Goal: Transaction & Acquisition: Purchase product/service

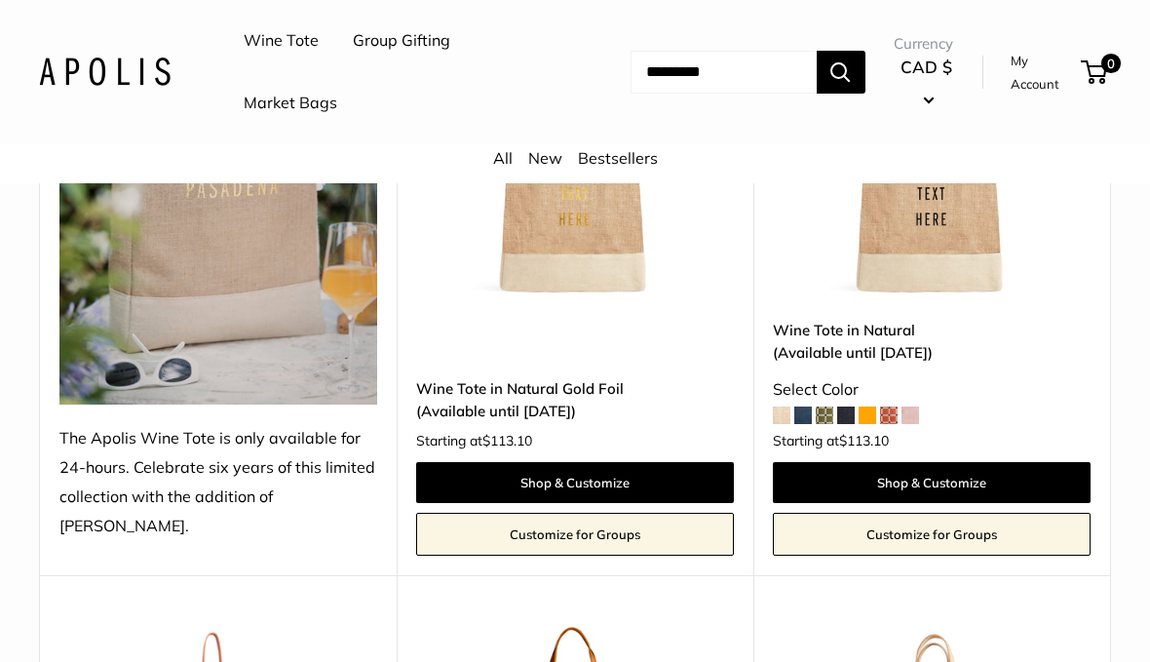
scroll to position [478, 0]
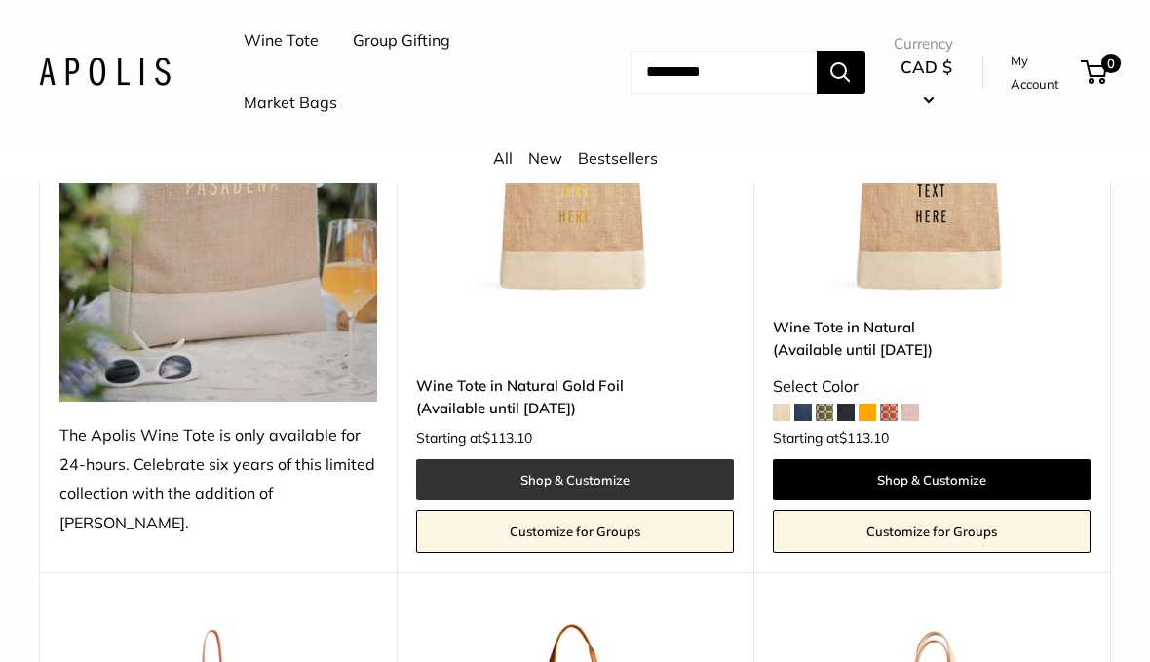
click at [660, 472] on link "Shop & Customize" at bounding box center [575, 479] width 318 height 41
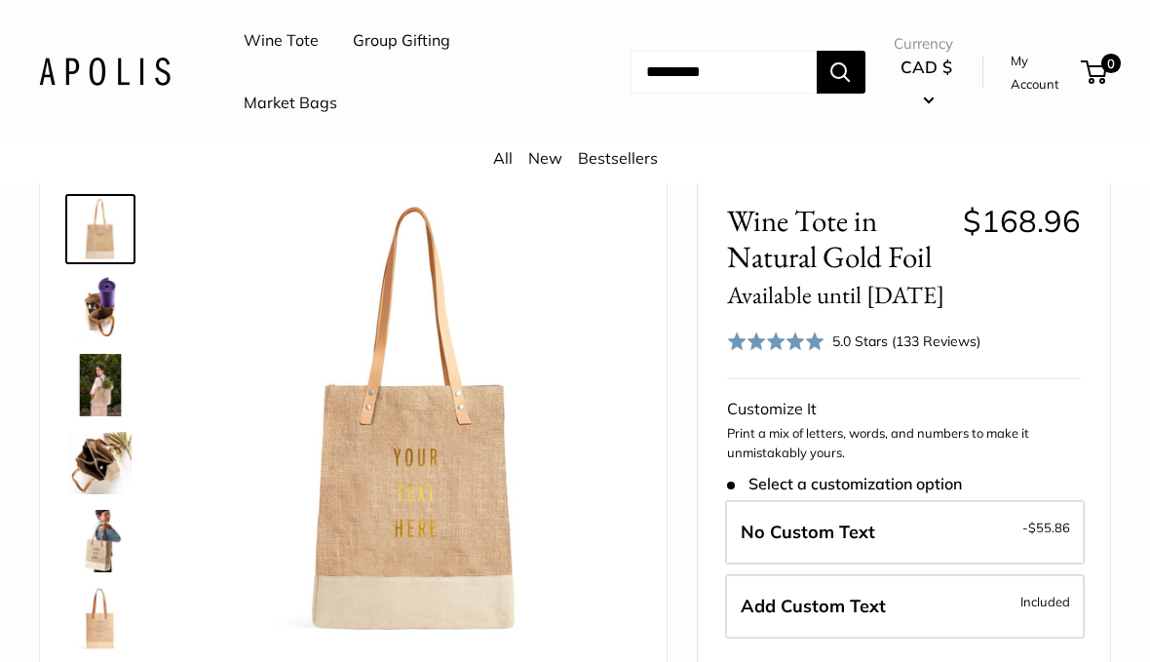
scroll to position [63, 0]
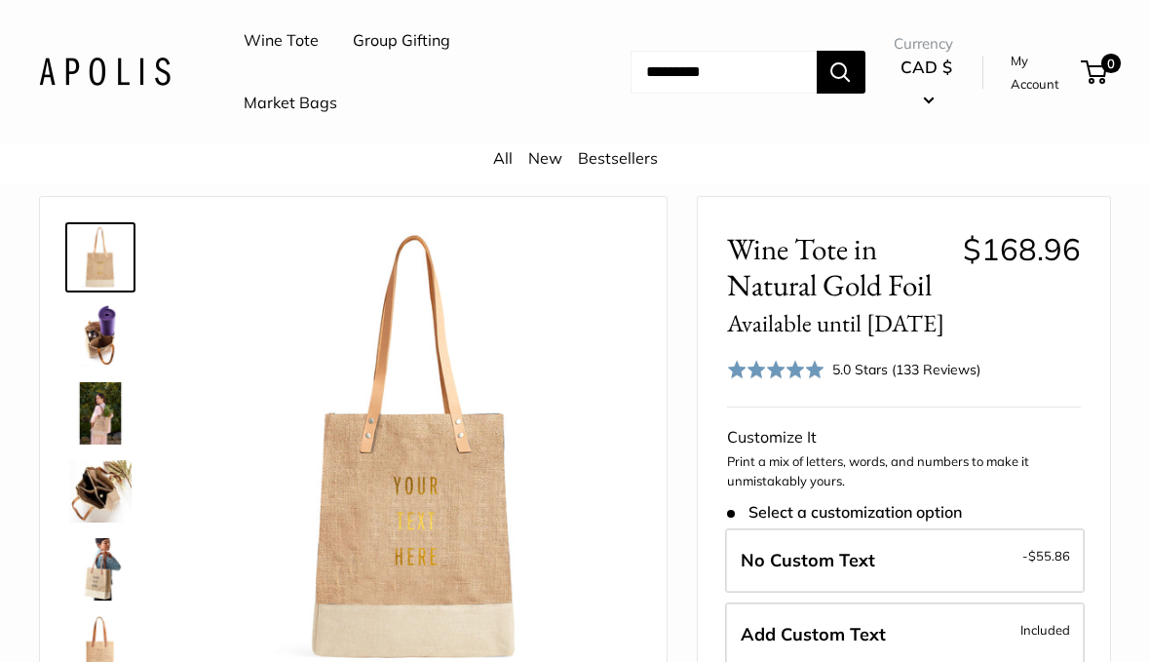
click at [96, 502] on img at bounding box center [100, 491] width 62 height 62
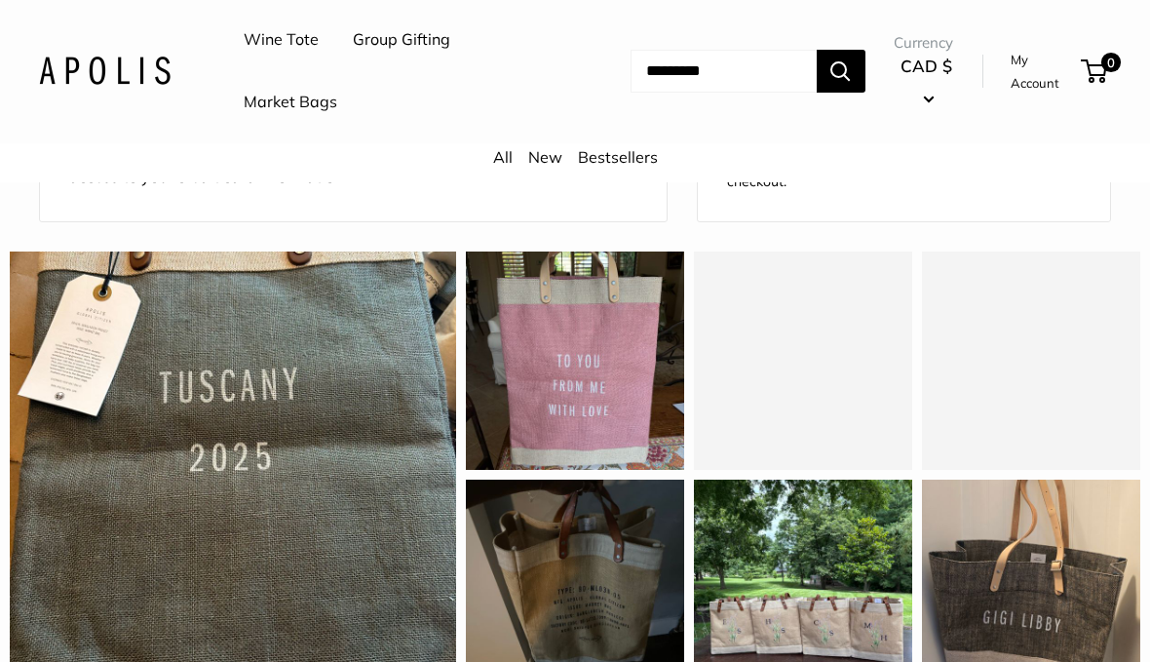
scroll to position [1698, 0]
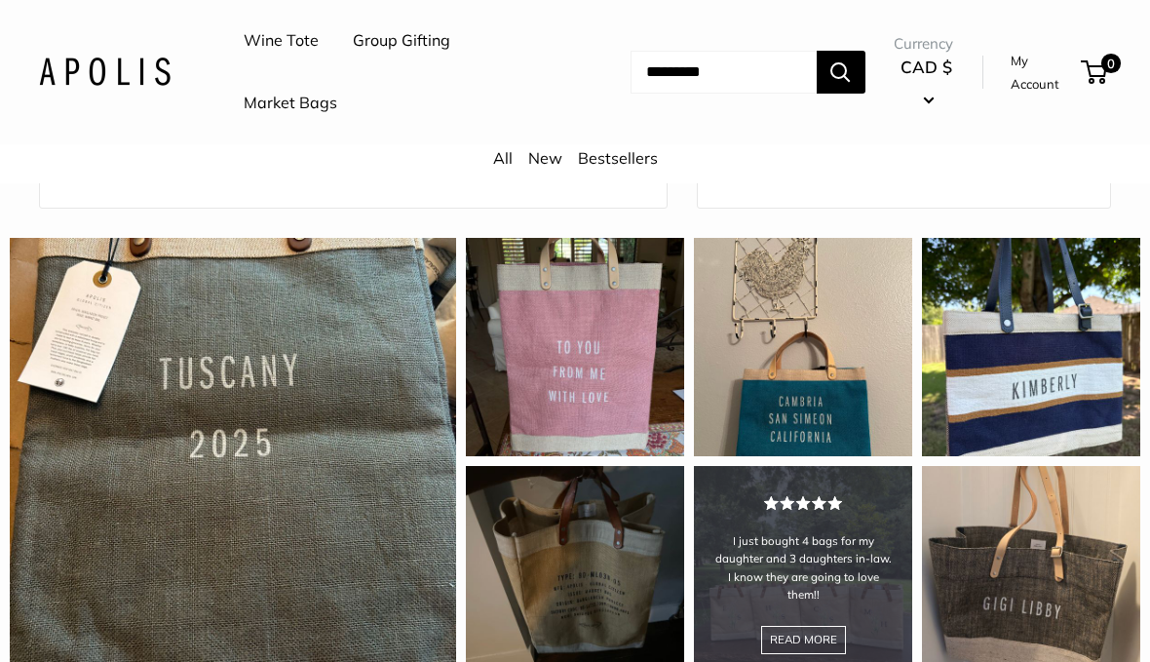
click at [831, 514] on div "I just bought 4 bags for my daughter and 3 daughters in-law. I know they are go…" at bounding box center [803, 575] width 218 height 218
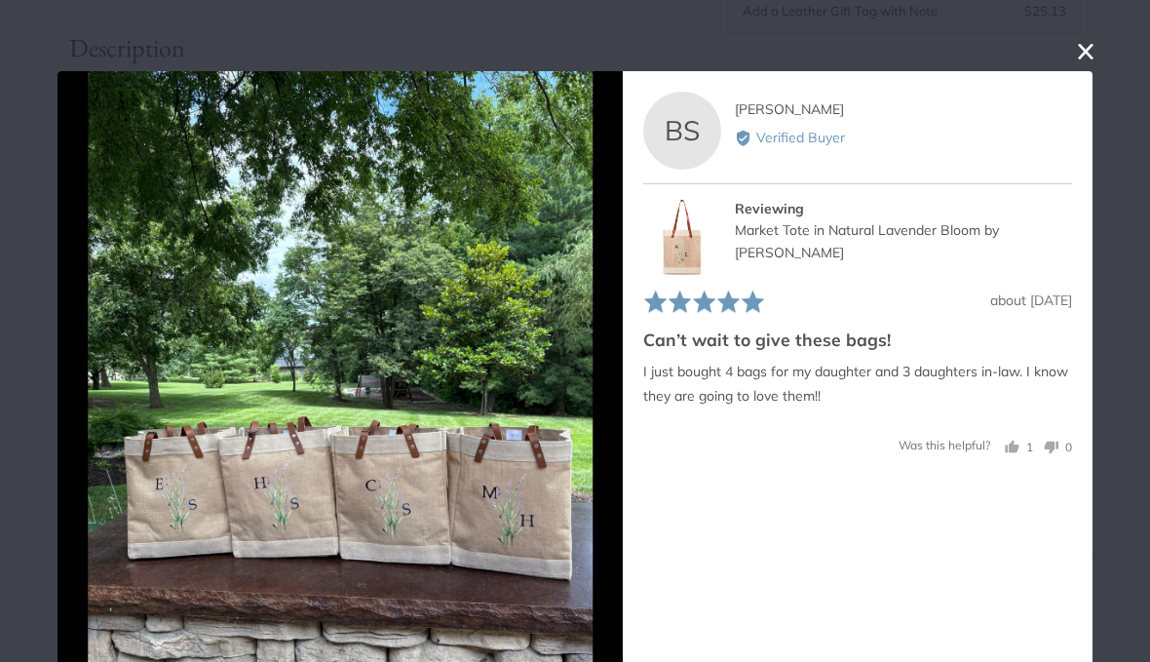
scroll to position [877, 0]
click at [1093, 60] on button "close this modal window" at bounding box center [1085, 52] width 23 height 23
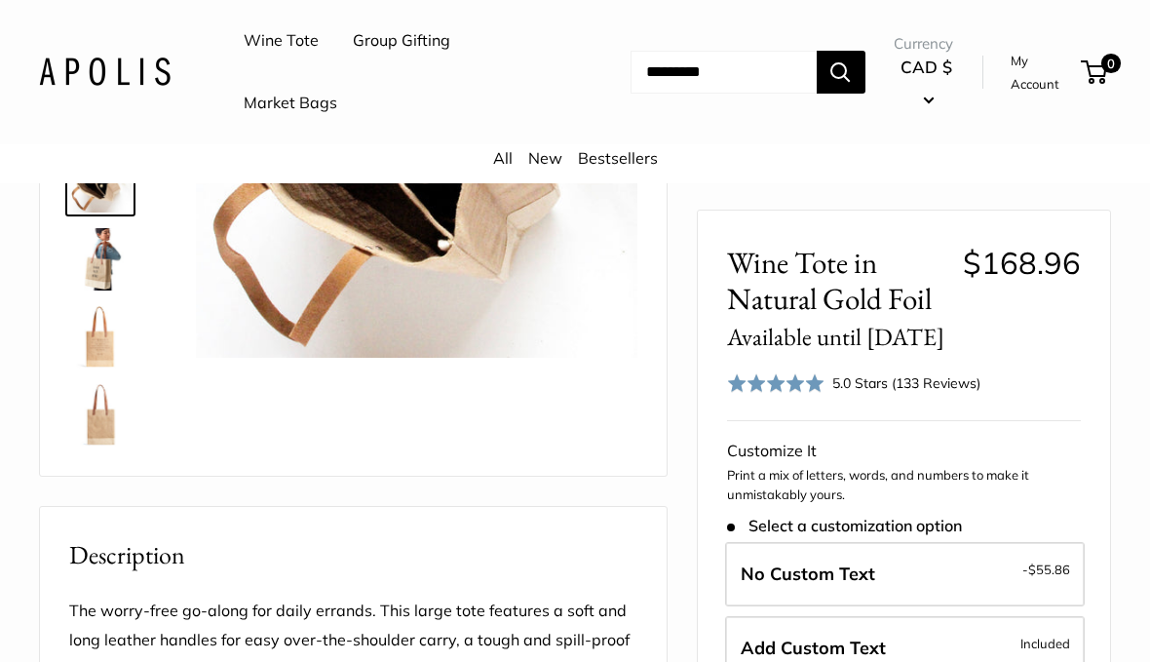
scroll to position [0, 0]
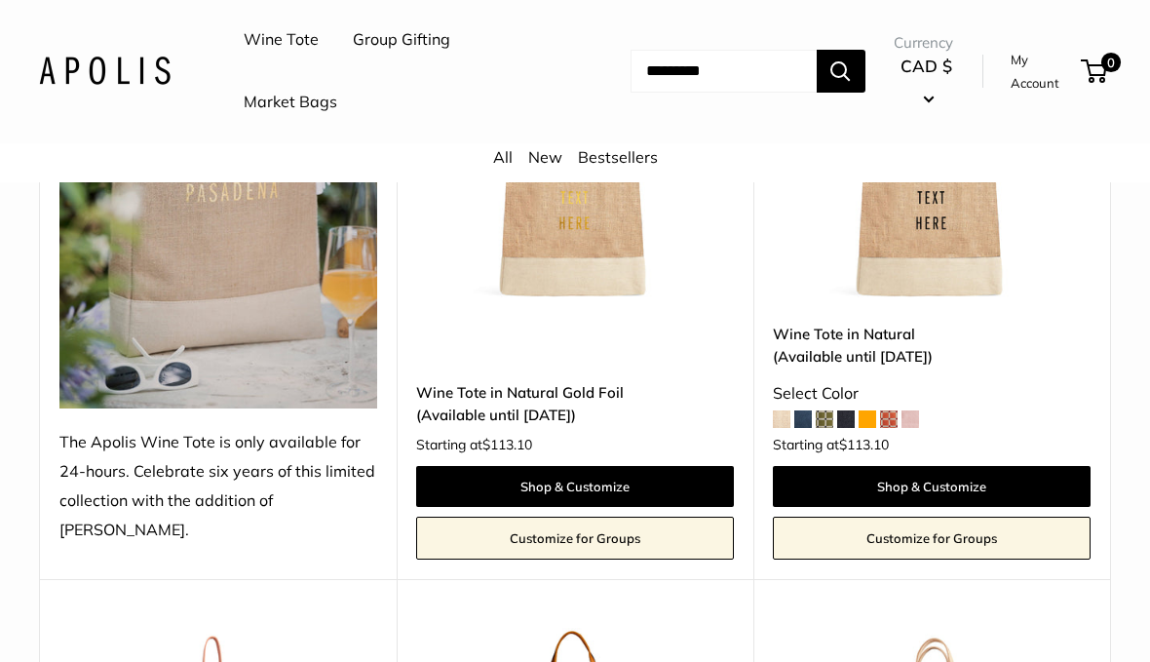
scroll to position [466, 0]
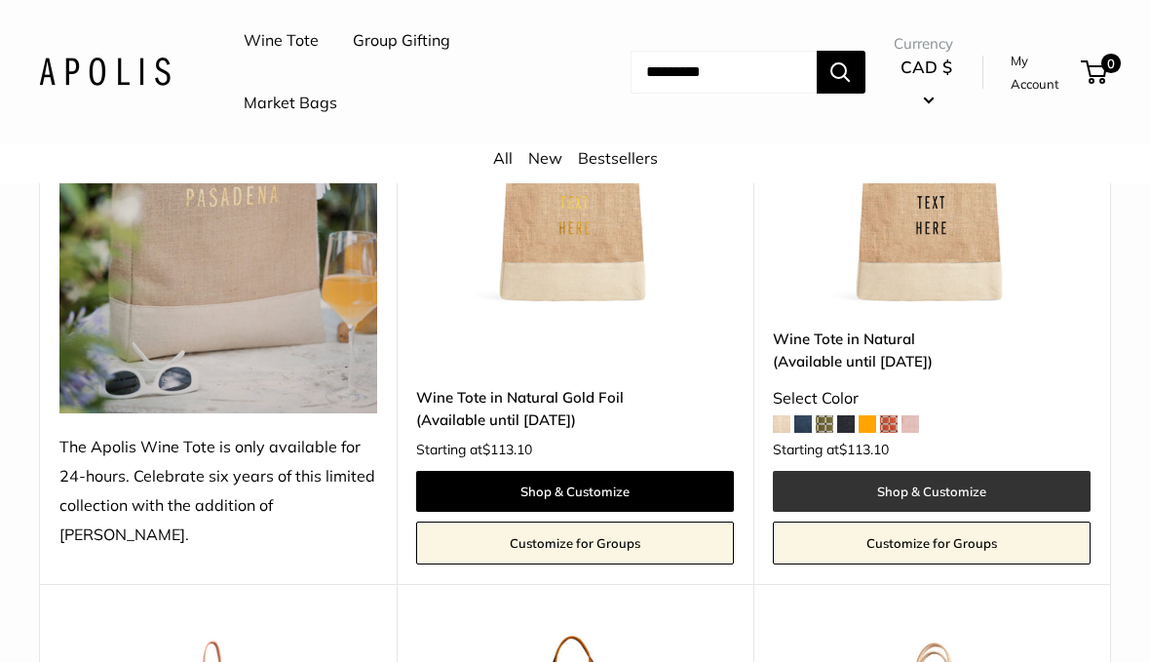
click at [1009, 488] on link "Shop & Customize" at bounding box center [932, 491] width 318 height 41
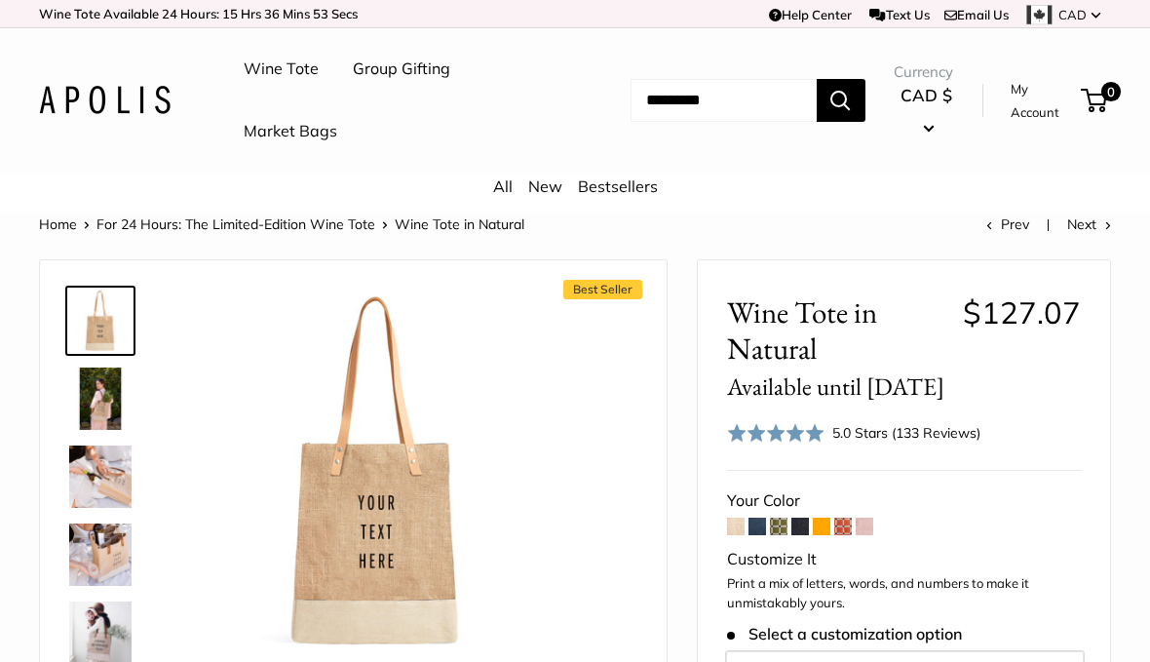
click at [756, 521] on span at bounding box center [757, 526] width 18 height 18
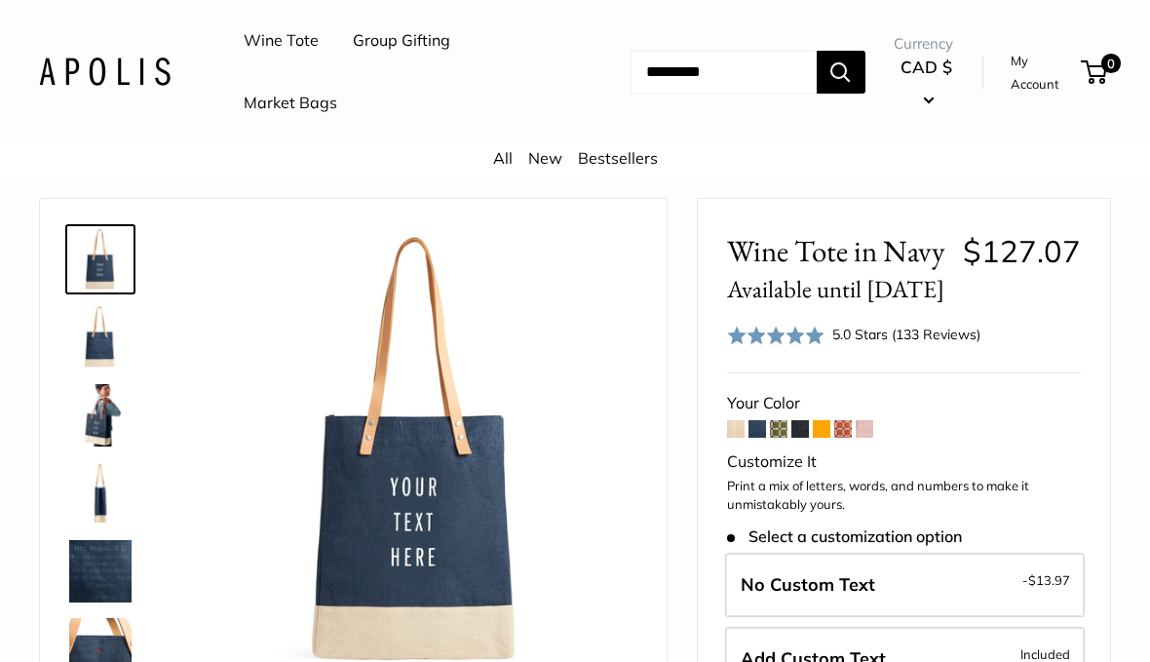
click at [778, 427] on span at bounding box center [779, 429] width 18 height 18
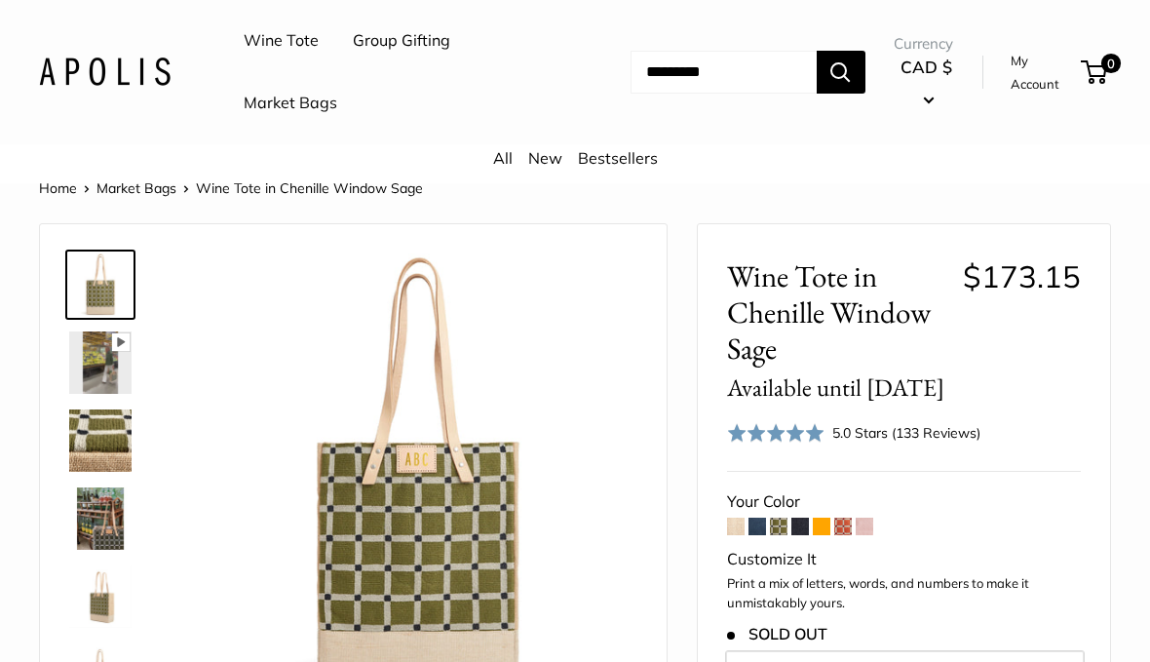
scroll to position [34, 0]
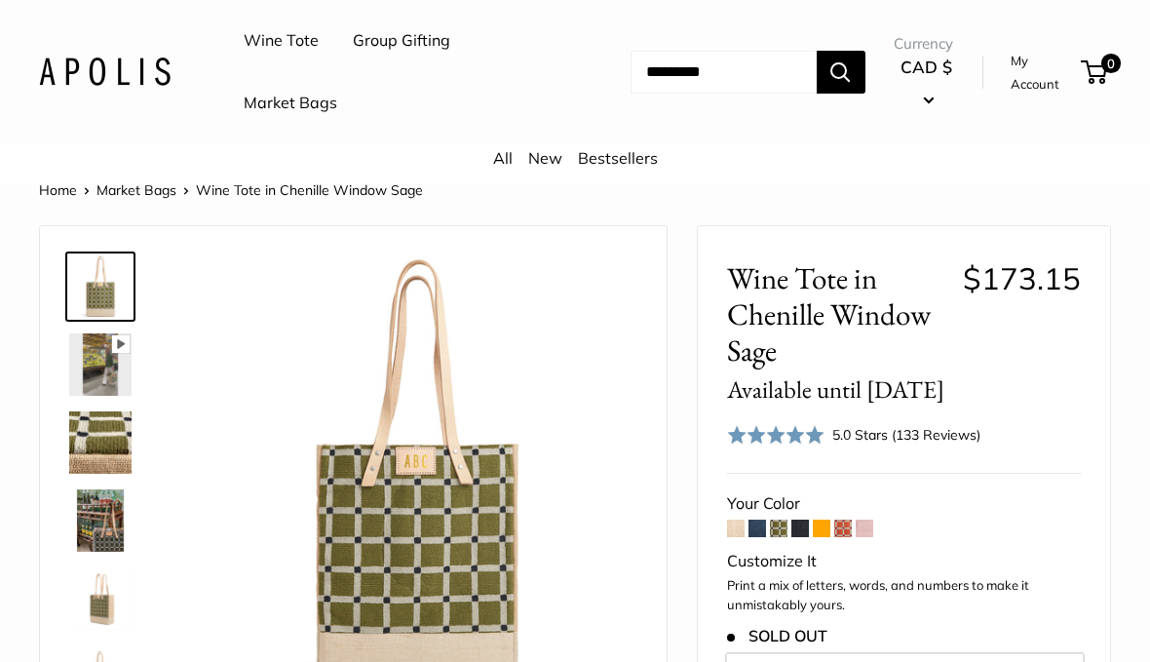
click at [104, 532] on img at bounding box center [100, 520] width 62 height 62
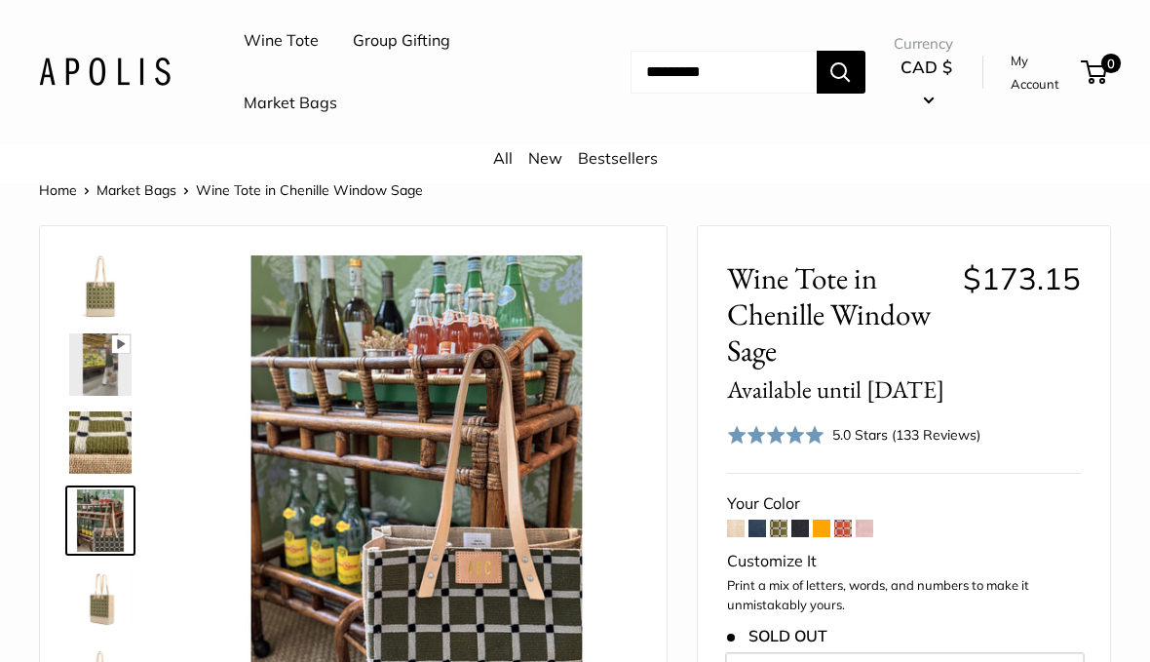
click at [104, 440] on img at bounding box center [100, 442] width 62 height 62
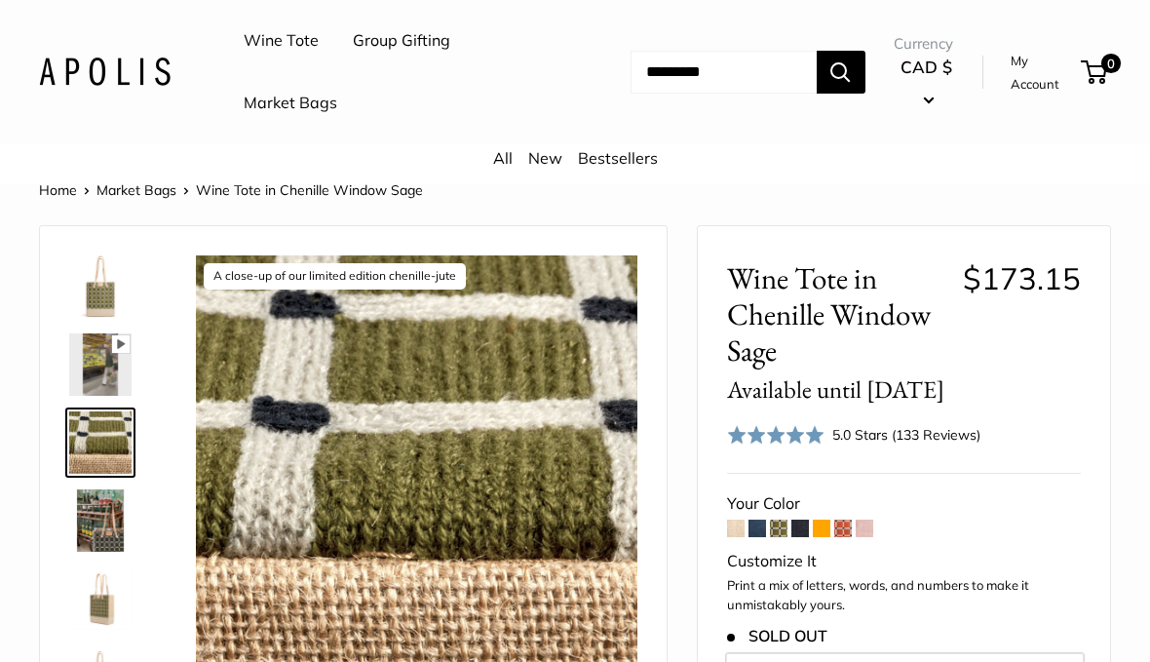
click at [851, 519] on span at bounding box center [843, 528] width 18 height 18
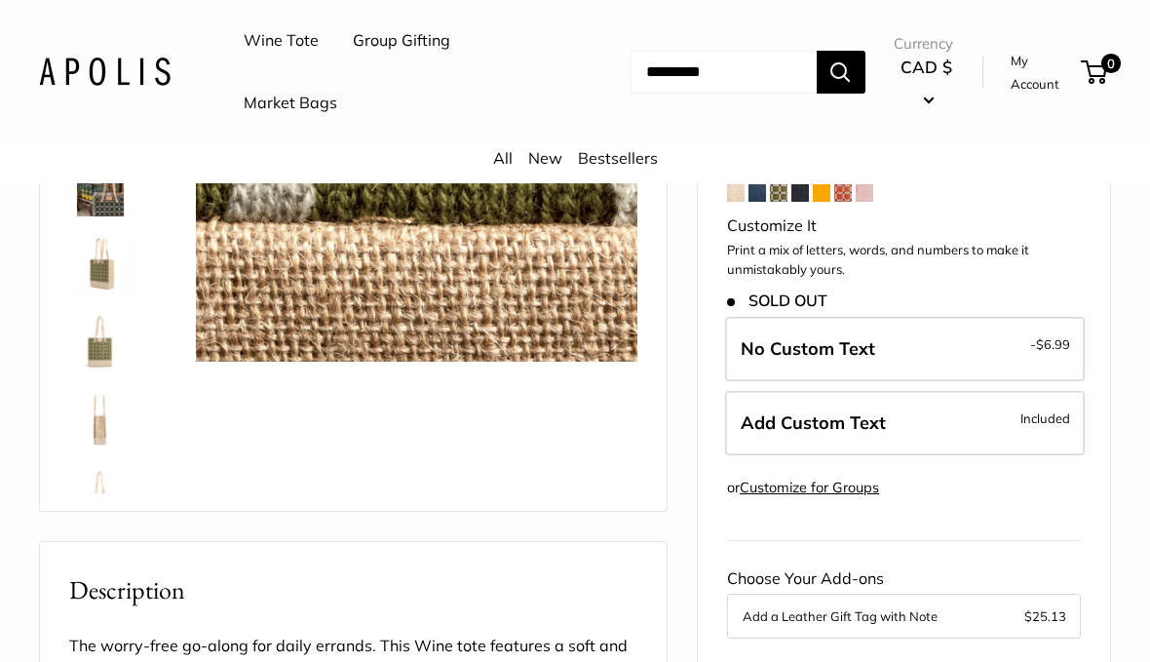
scroll to position [368, 0]
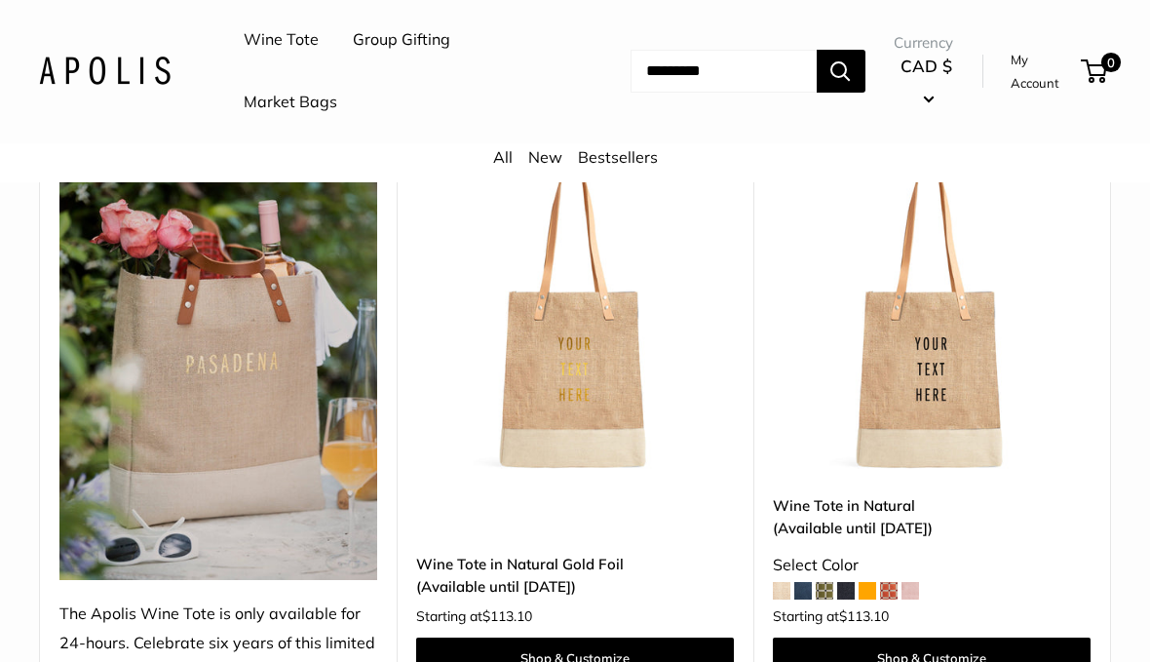
scroll to position [299, 0]
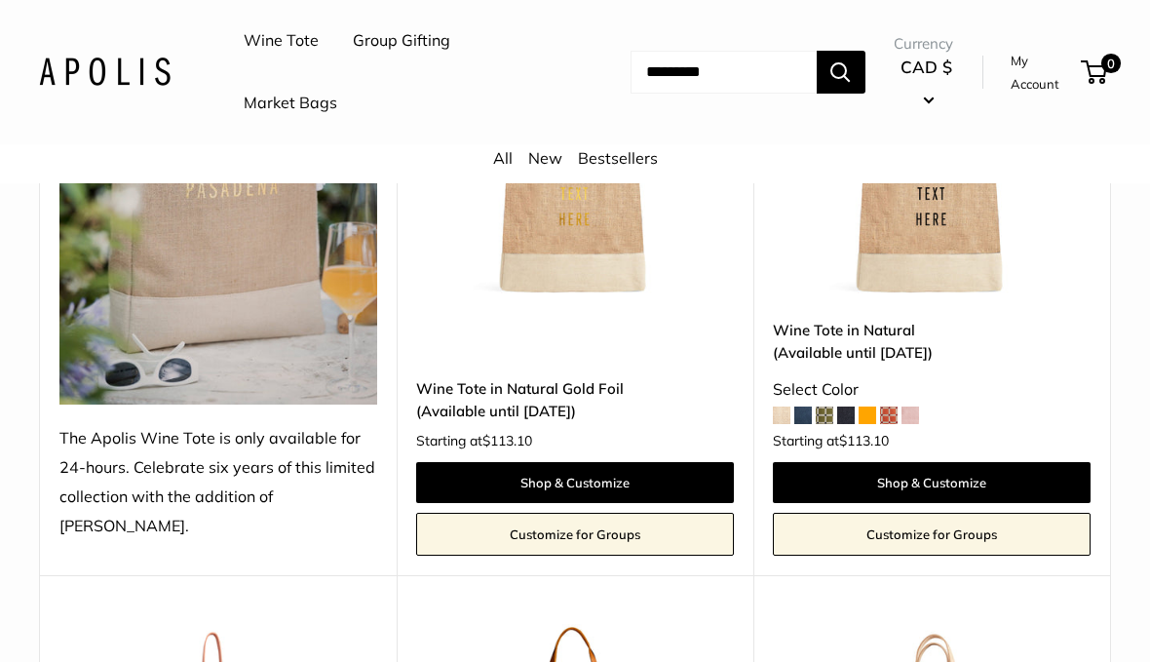
scroll to position [474, 0]
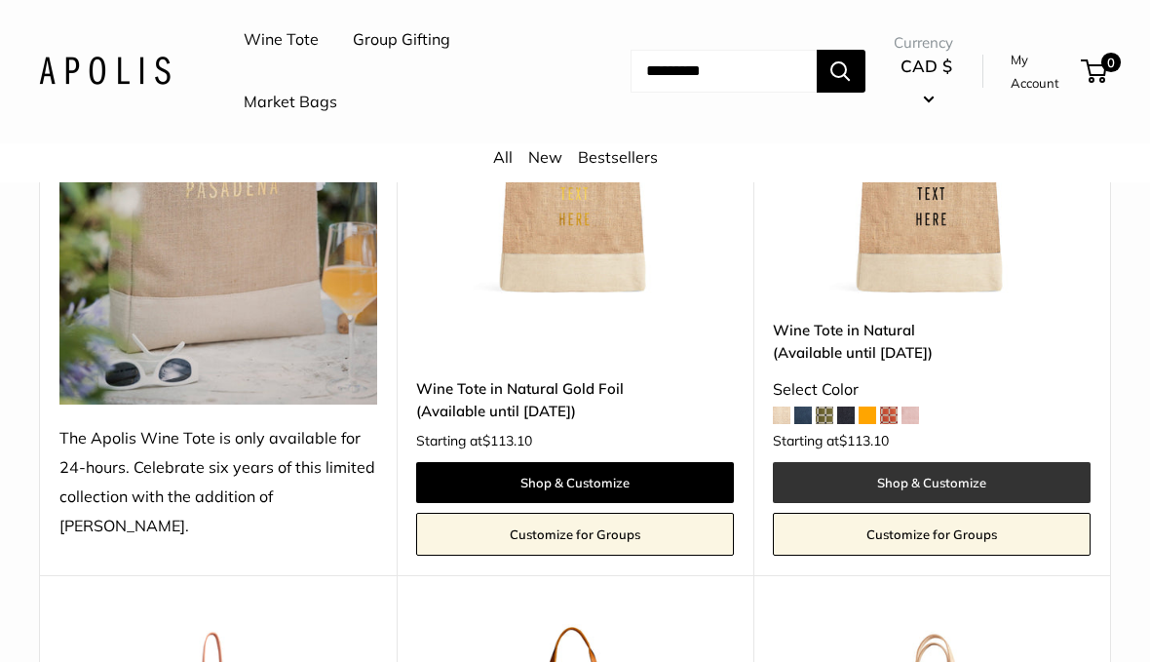
click at [1034, 477] on link "Shop & Customize" at bounding box center [932, 483] width 318 height 41
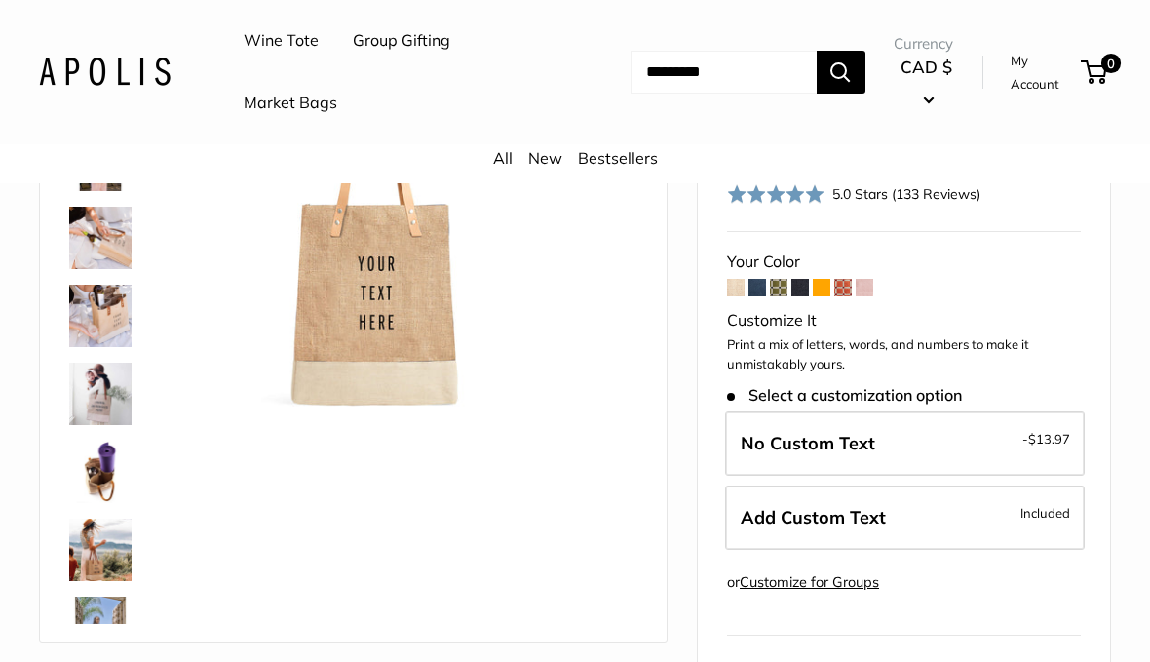
scroll to position [238, 0]
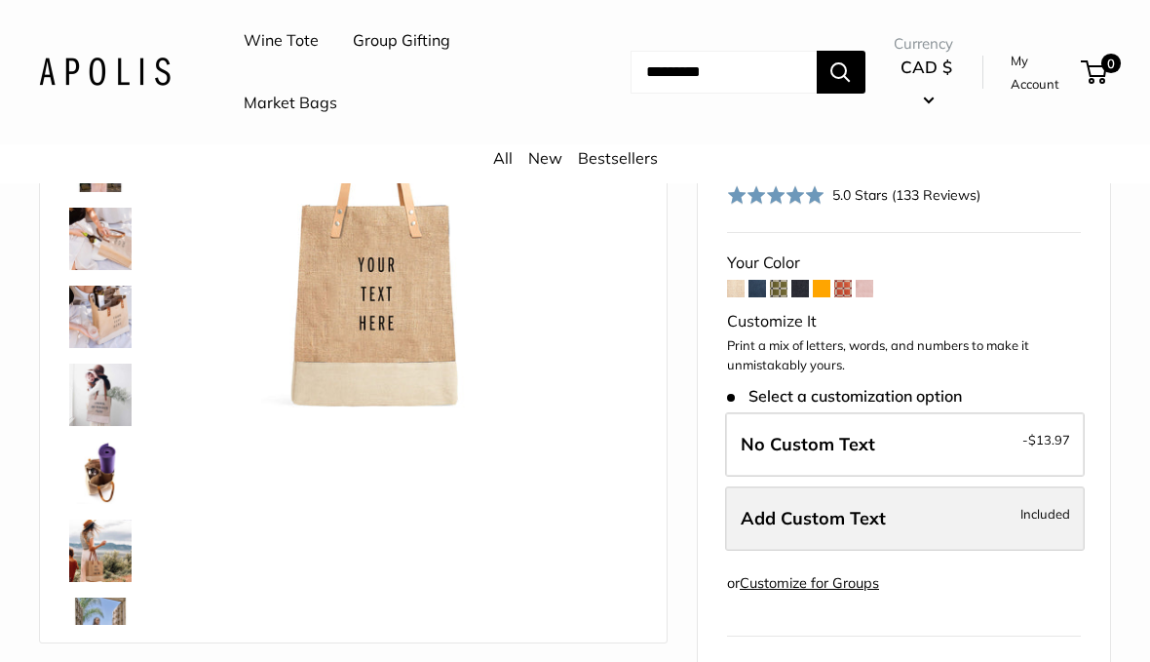
click at [1047, 509] on span "Included" at bounding box center [1045, 513] width 50 height 23
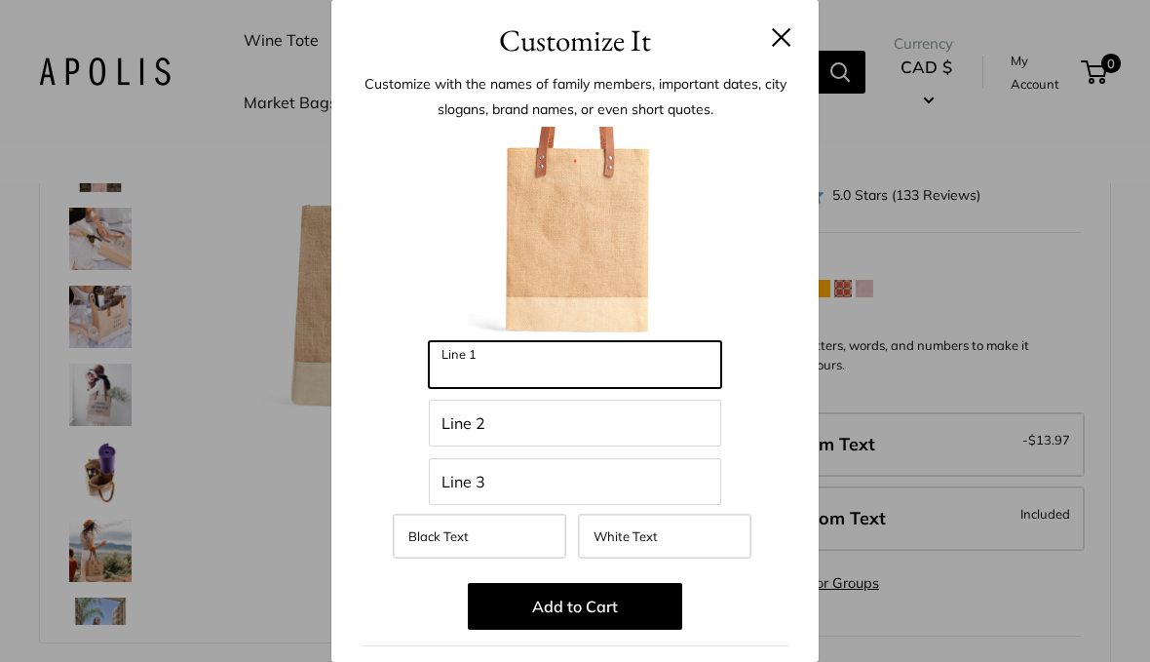
click at [636, 359] on input "Line 1" at bounding box center [575, 364] width 292 height 47
type input "***"
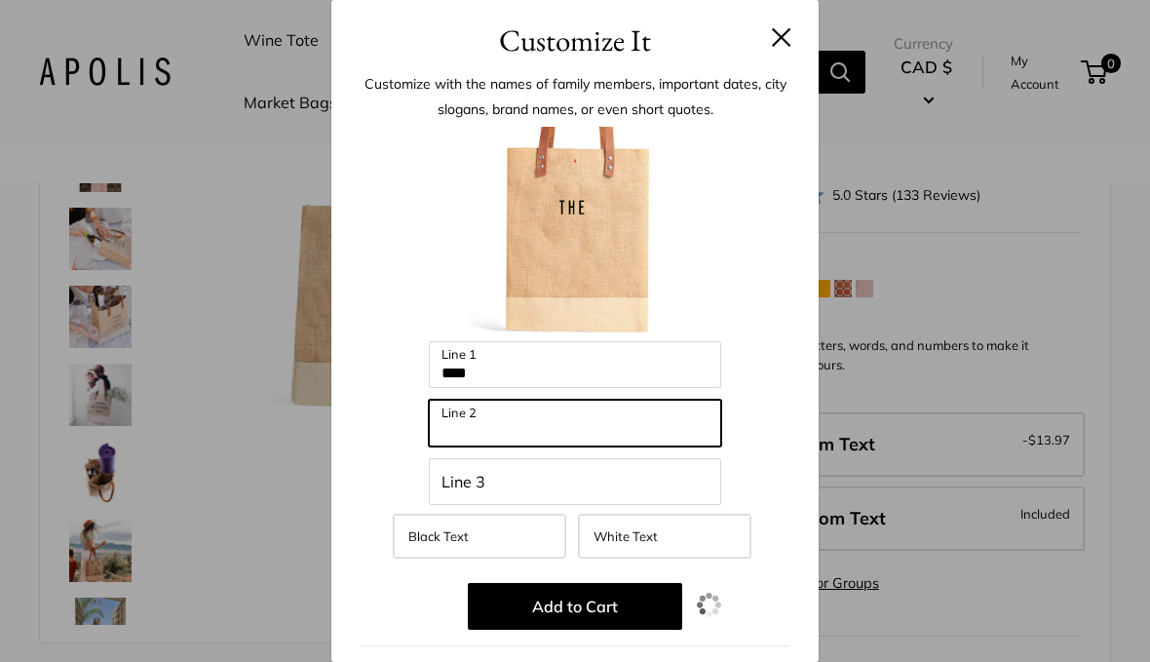
click at [585, 437] on input "Line 2" at bounding box center [575, 423] width 292 height 47
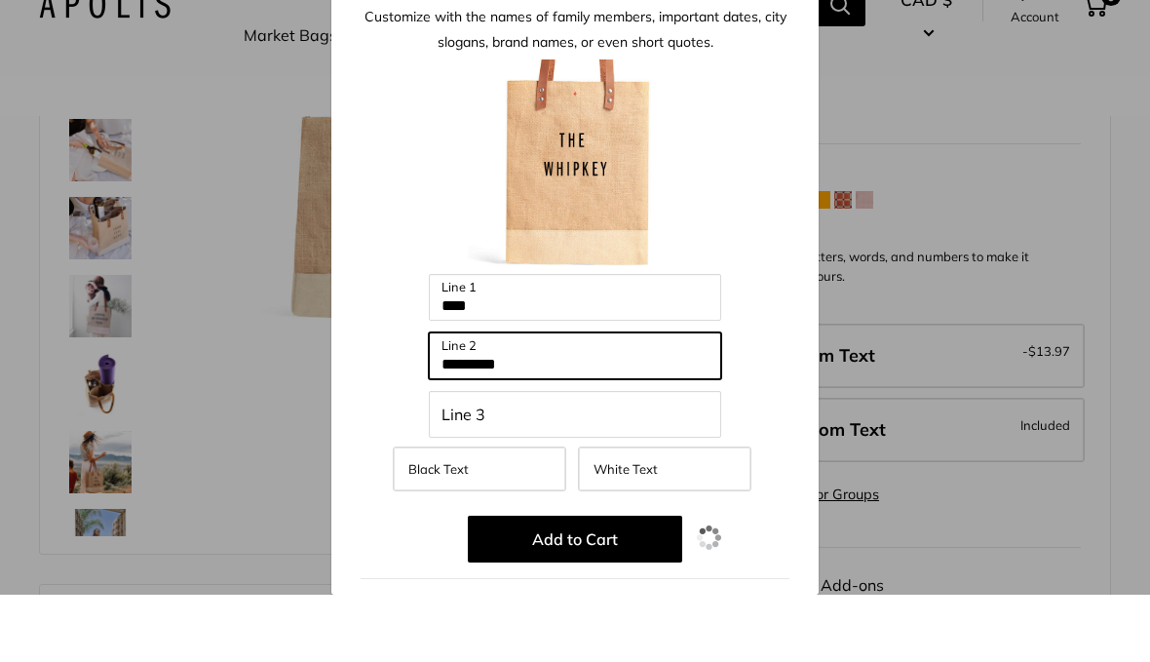
scroll to position [260, 0]
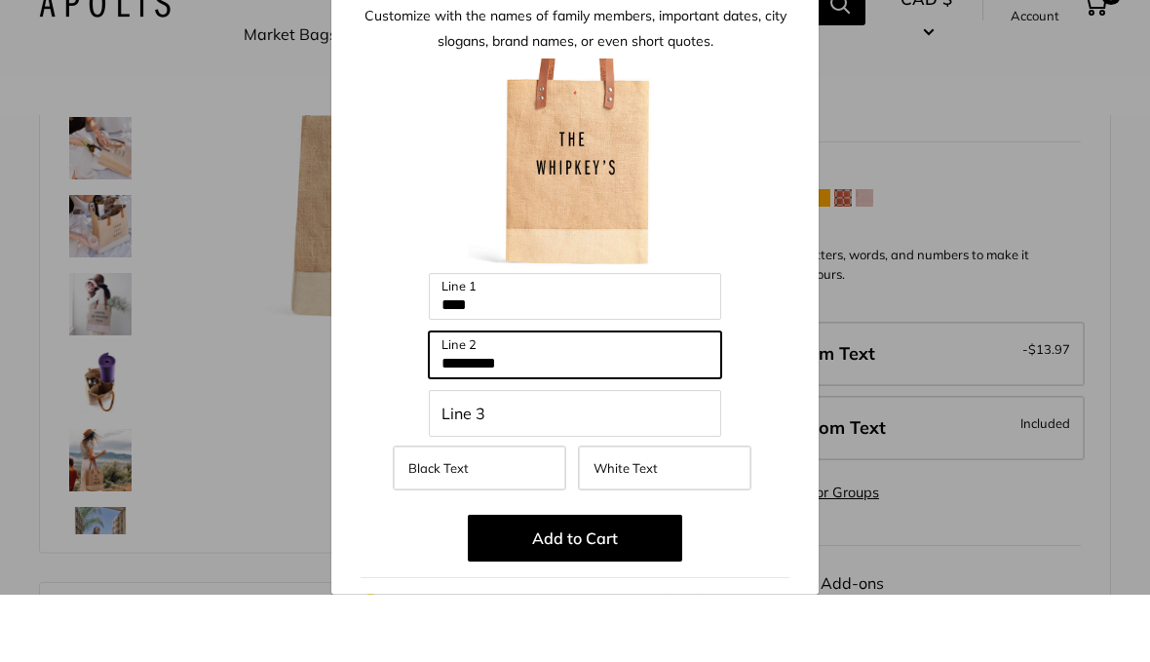
type input "*********"
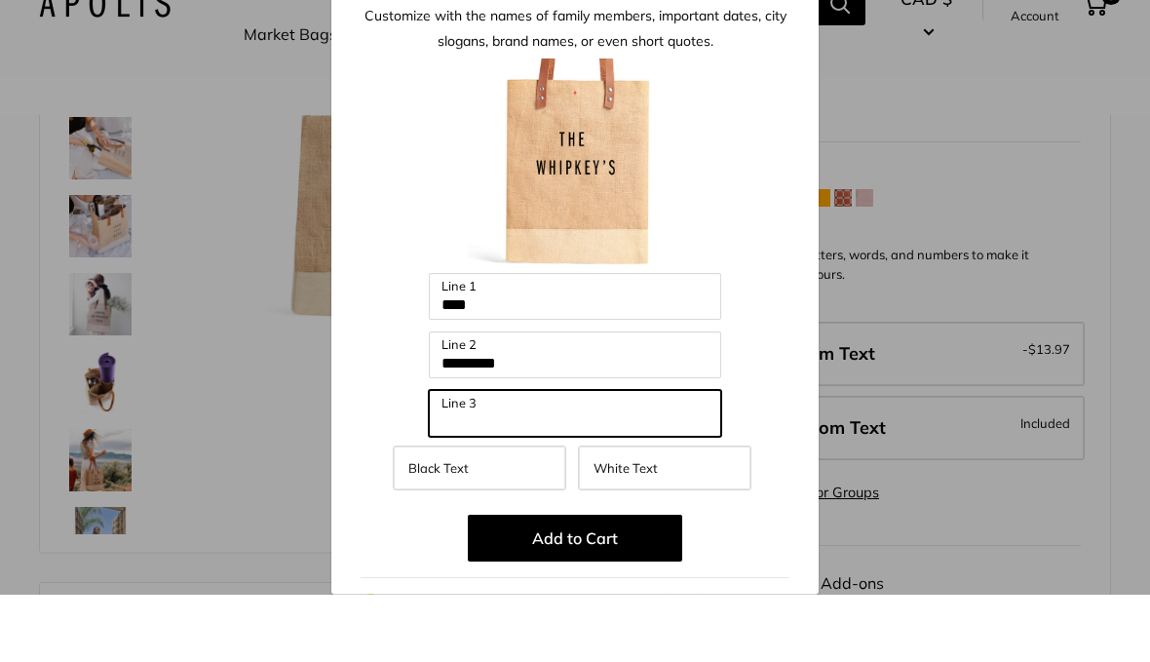
click at [615, 458] on input "Line 3" at bounding box center [575, 481] width 292 height 47
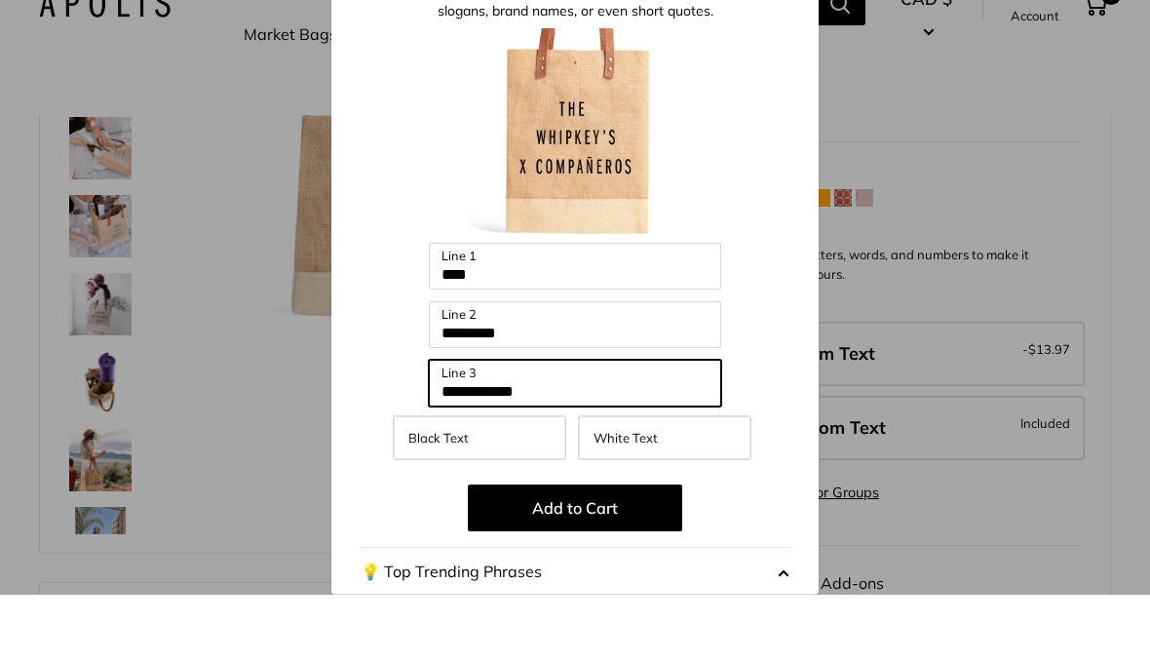
scroll to position [23, 0]
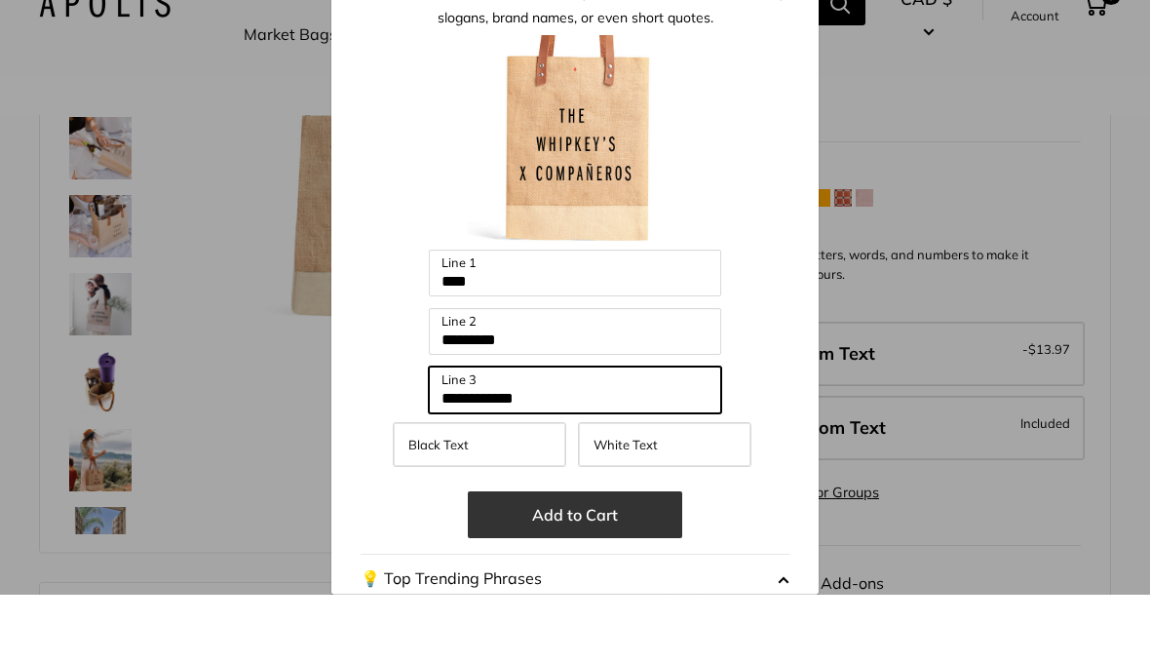
type input "**********"
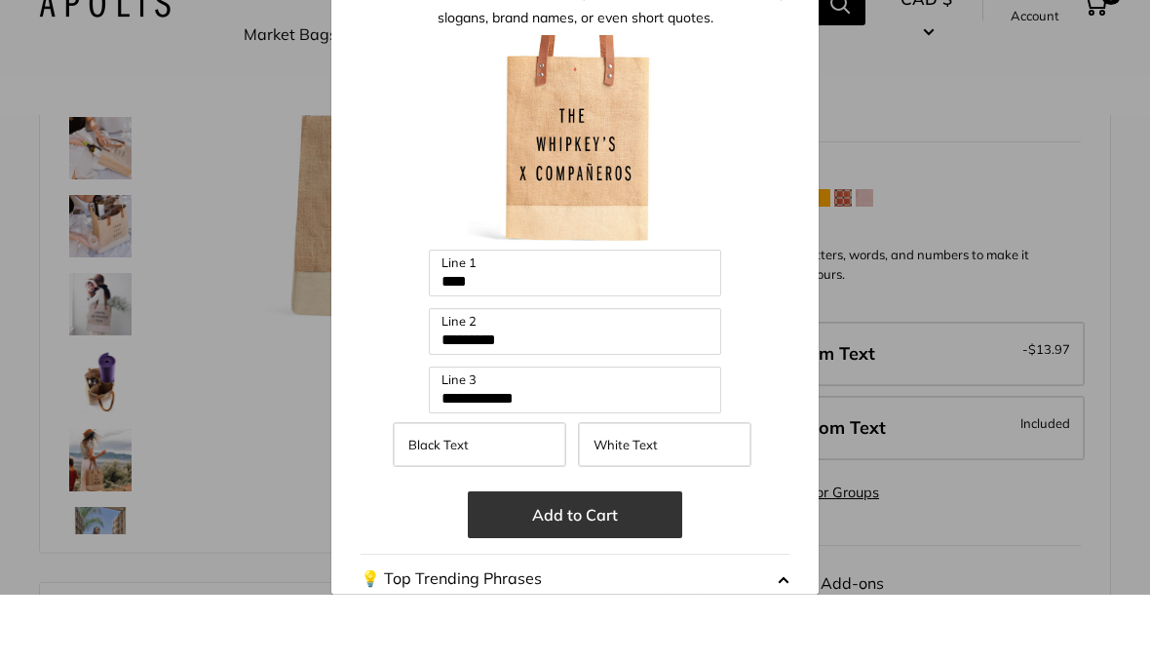
click at [629, 559] on button "Add to Cart" at bounding box center [575, 582] width 214 height 47
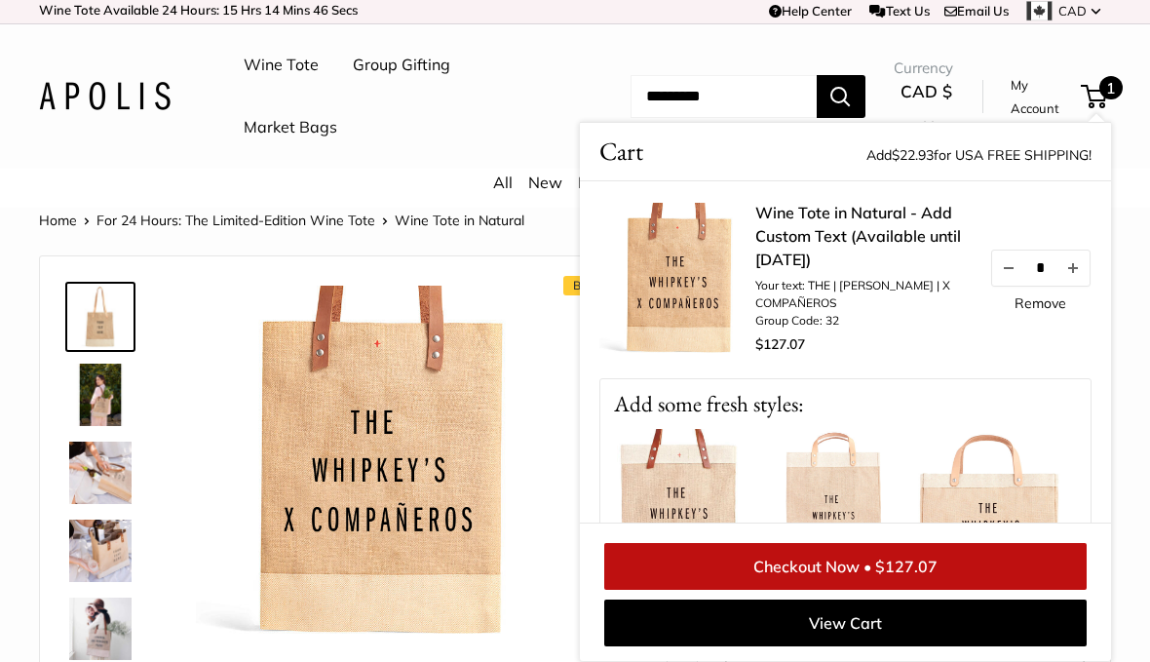
scroll to position [0, 0]
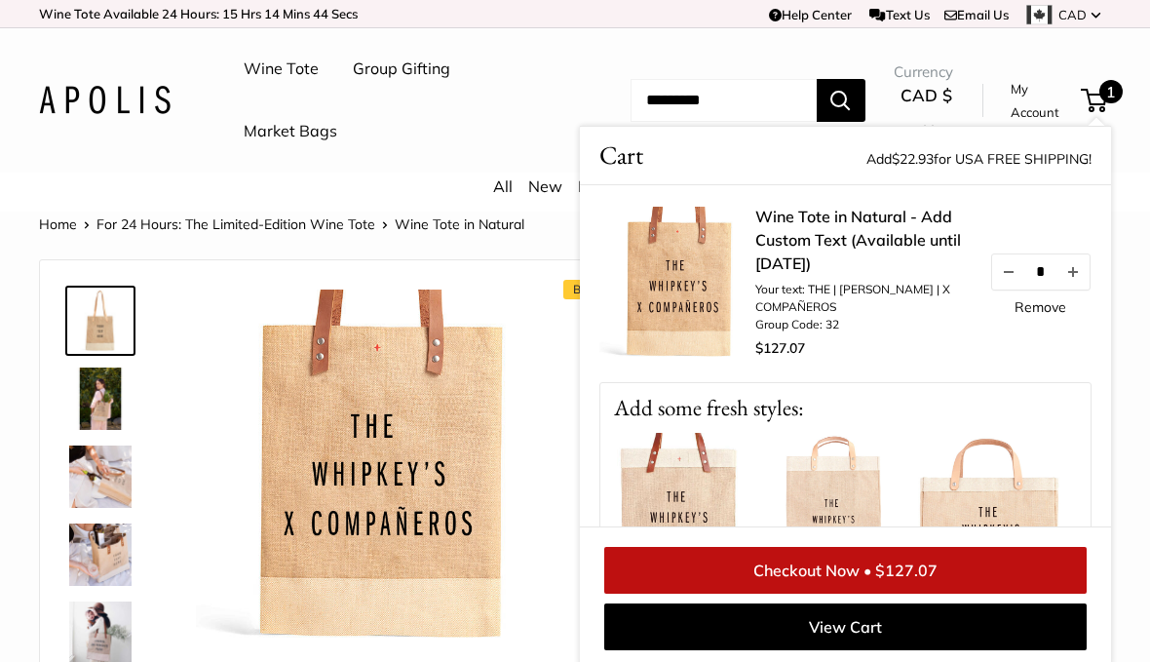
click at [547, 89] on ul "Wine Tote Group Gifting Market Bags" at bounding box center [418, 100] width 348 height 125
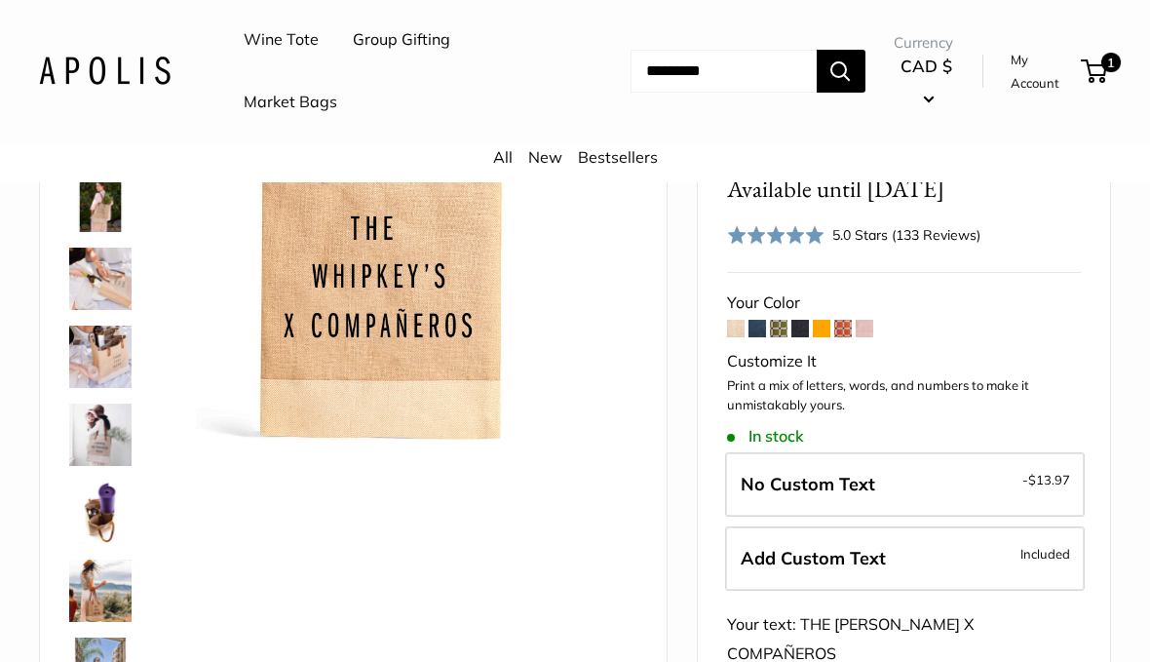
scroll to position [210, 0]
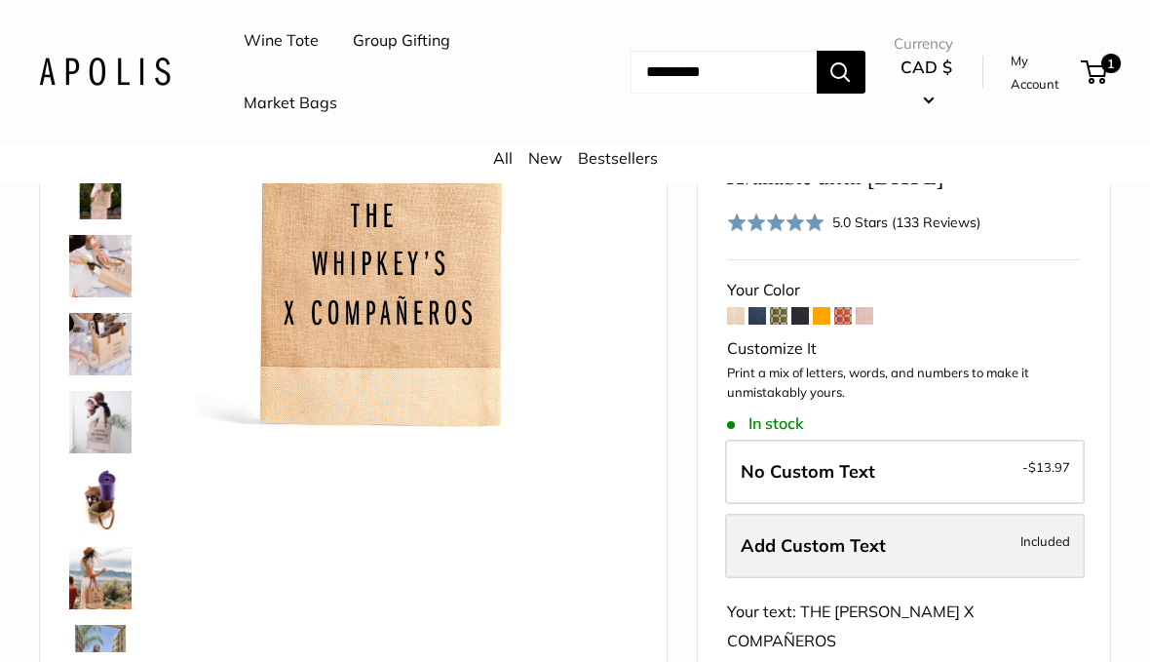
click at [1048, 540] on span "Included" at bounding box center [1045, 540] width 50 height 23
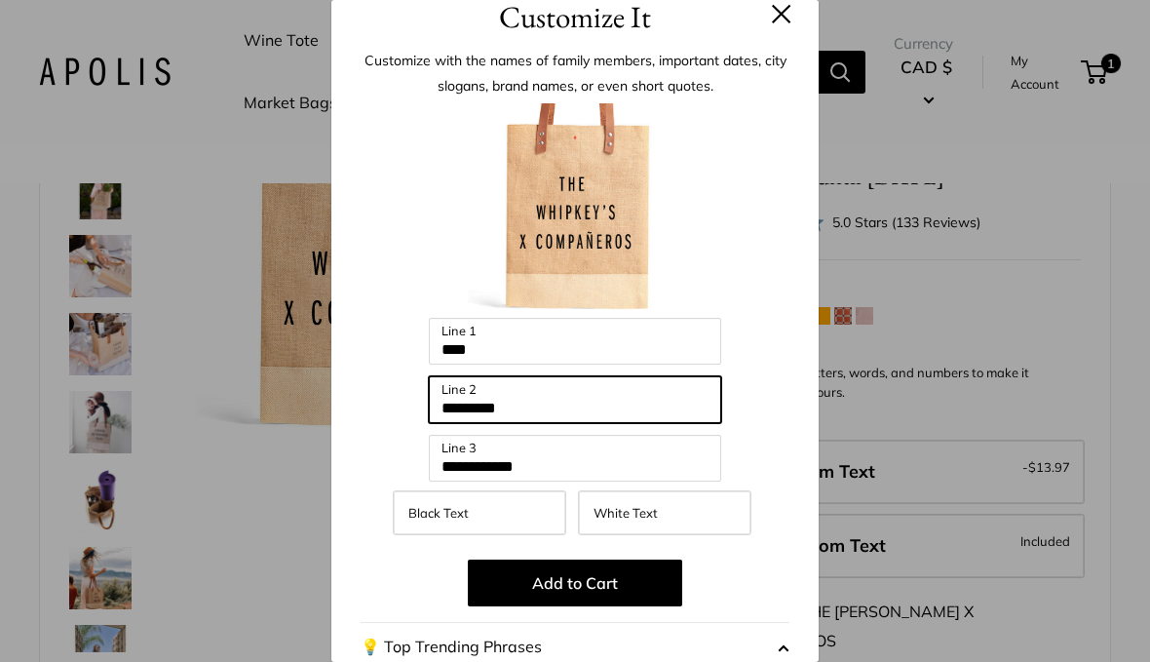
click at [636, 406] on input "*********" at bounding box center [575, 399] width 292 height 47
type input "*"
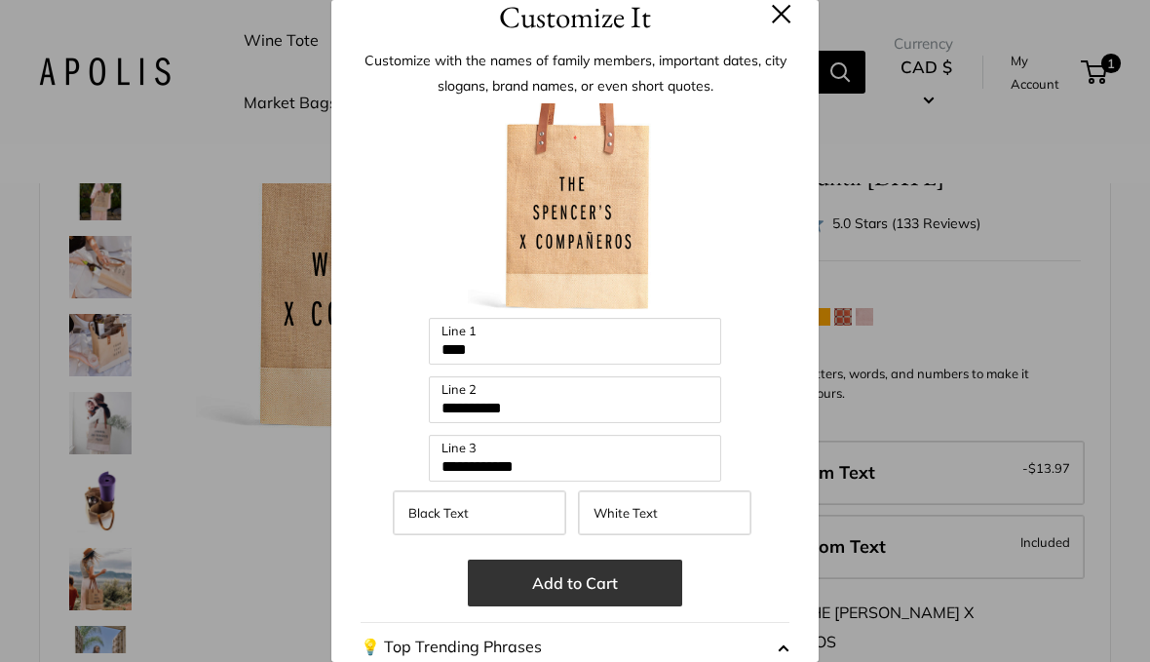
click at [615, 590] on button "Add to Cart" at bounding box center [575, 582] width 214 height 47
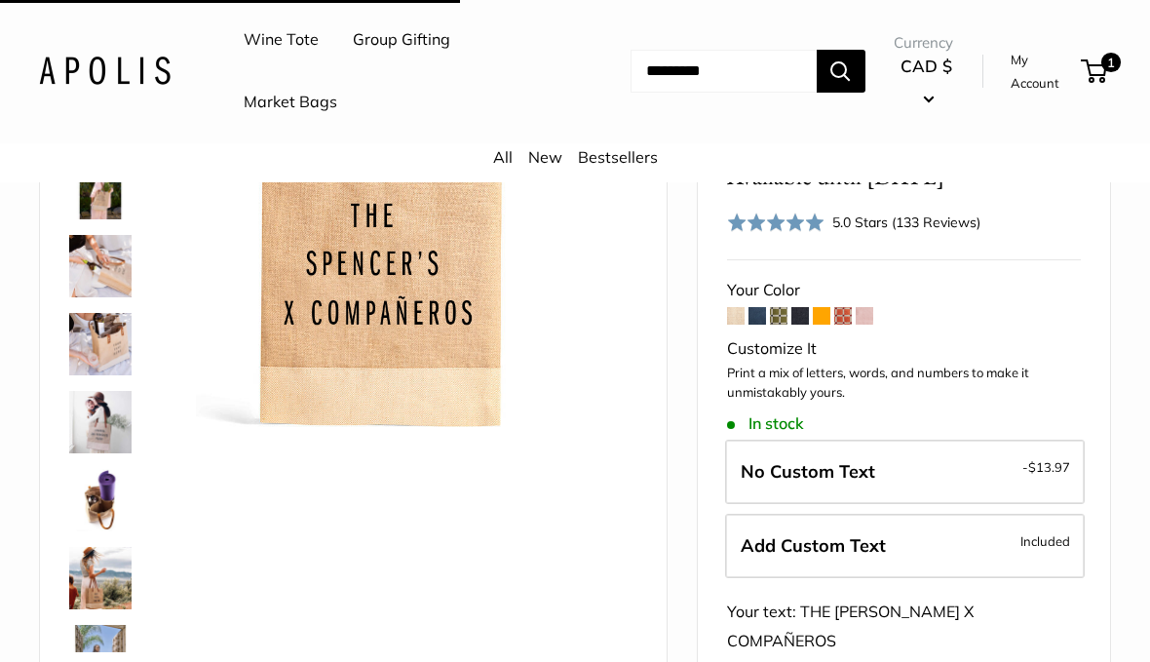
scroll to position [210, 0]
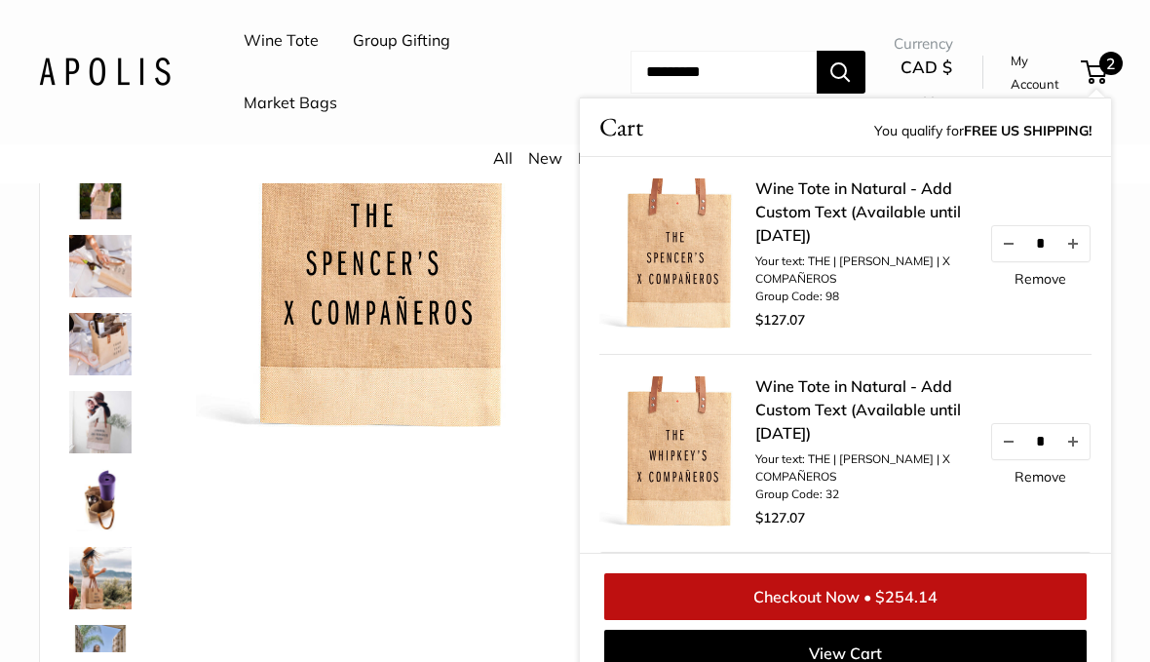
click at [412, 533] on div "Best Seller Carry it all for every occasion. Inner compartments perfect for win…" at bounding box center [353, 359] width 578 height 581
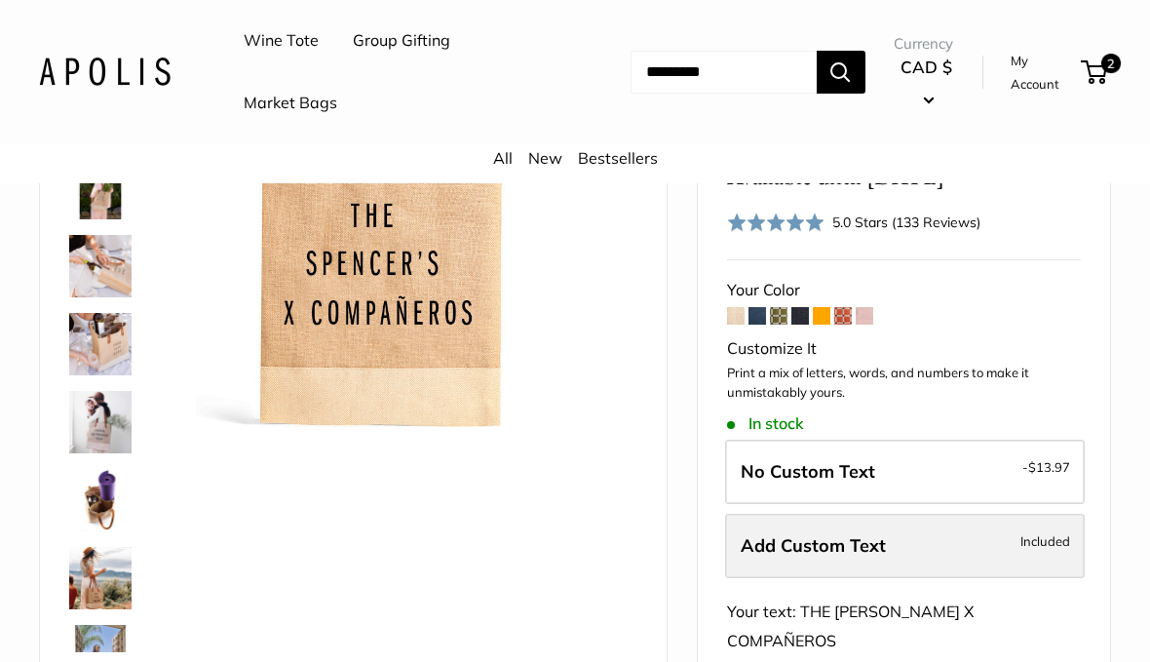
click at [1021, 538] on span "Included" at bounding box center [1045, 540] width 50 height 23
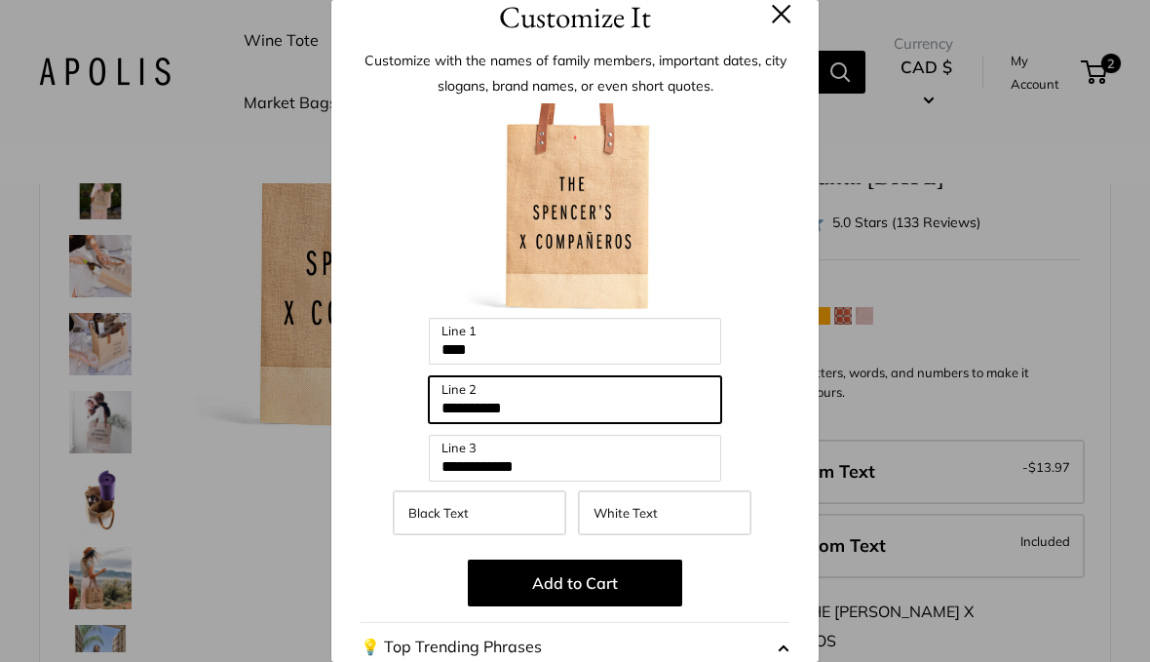
click at [636, 400] on input "*********" at bounding box center [575, 399] width 292 height 47
type input "*"
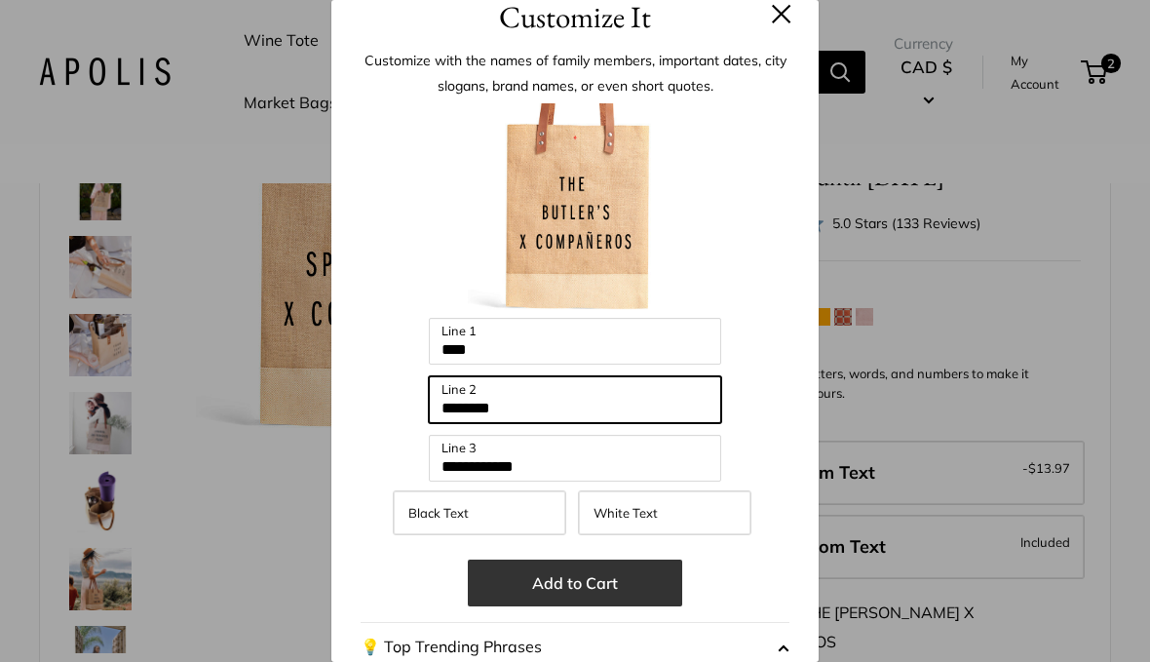
type input "********"
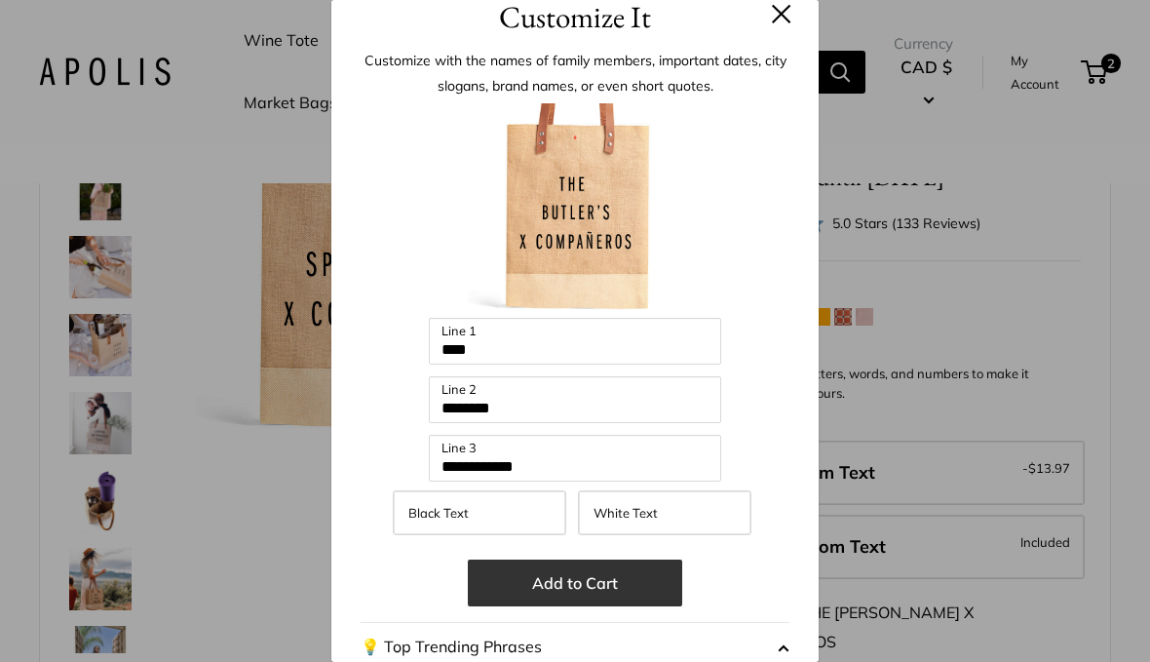
click at [636, 591] on button "Add to Cart" at bounding box center [575, 582] width 214 height 47
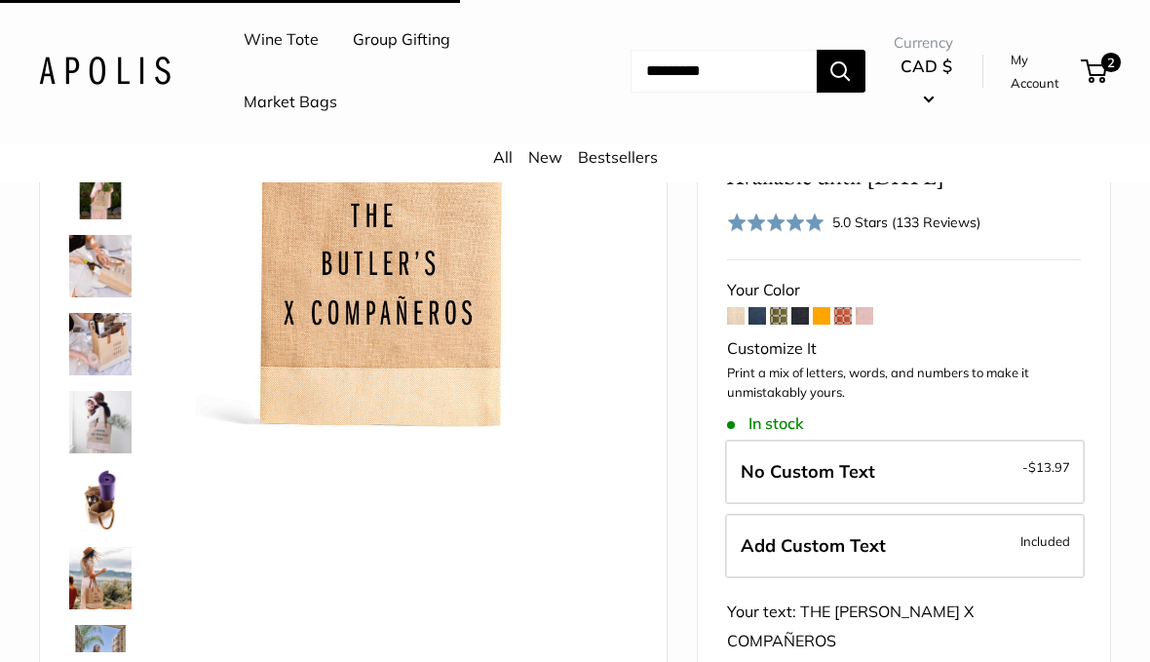
scroll to position [210, 0]
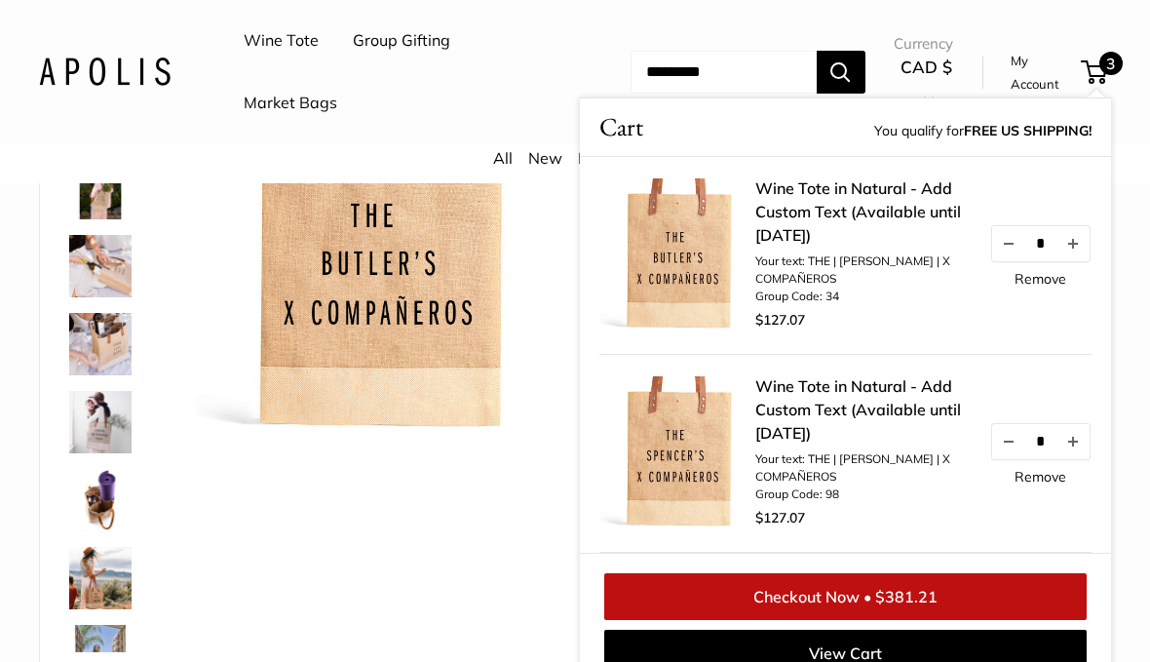
click at [421, 504] on div "Best Seller Carry it all for every occasion. Inner compartments perfect for win…" at bounding box center [353, 359] width 578 height 581
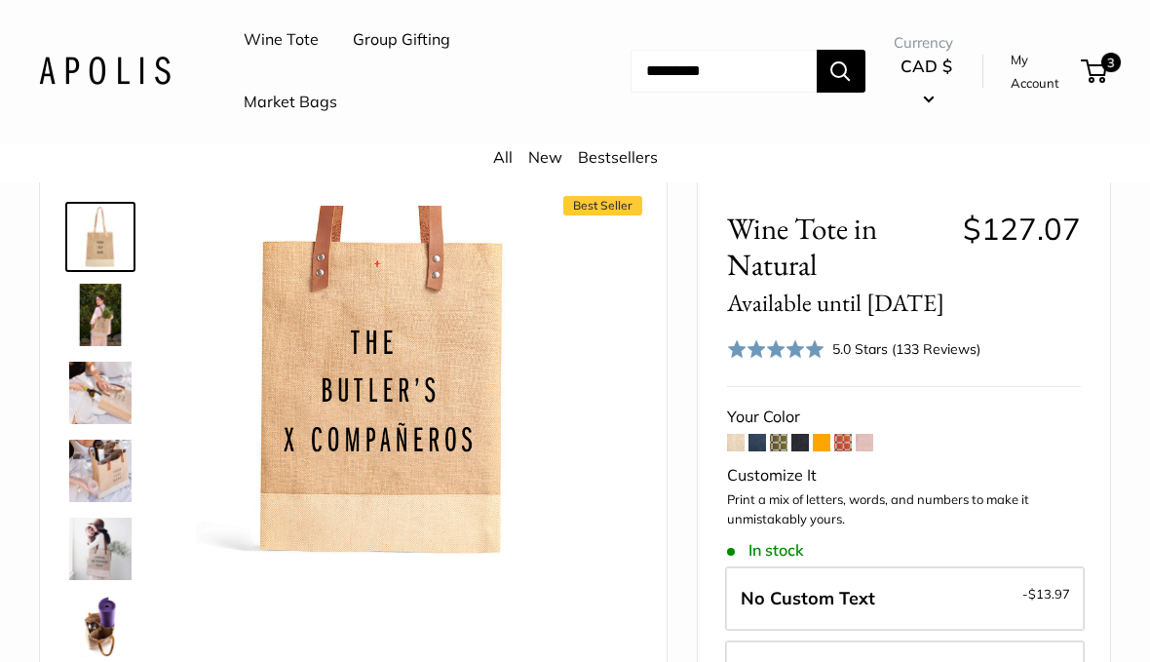
scroll to position [83, 0]
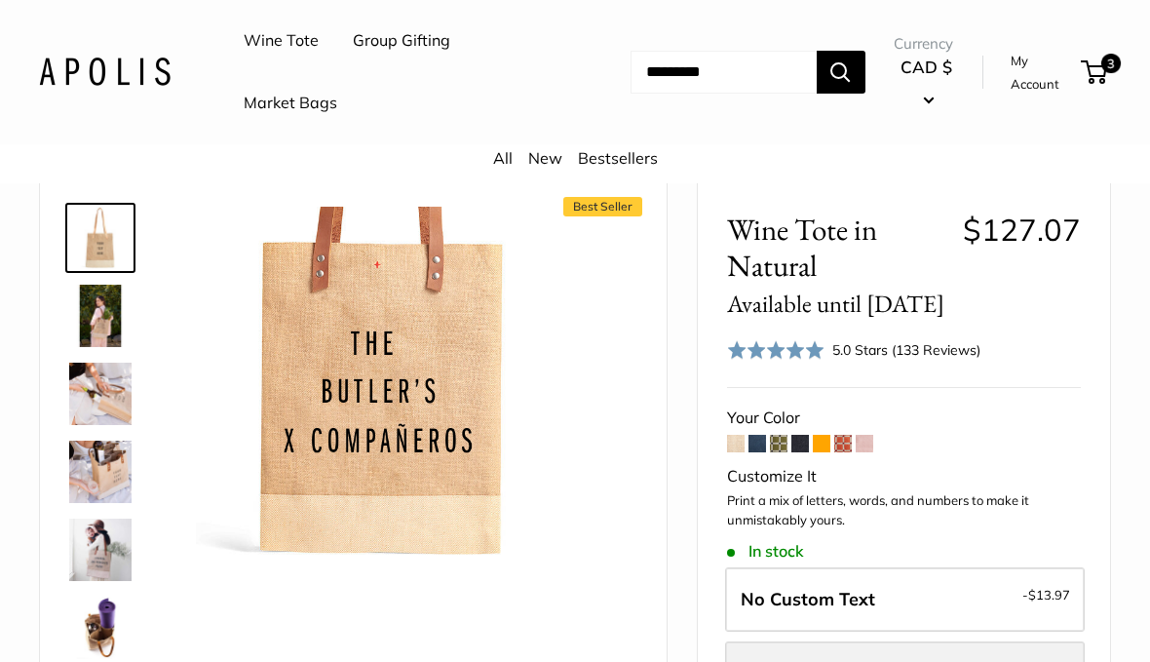
click at [990, 661] on label "Add Custom Text Included" at bounding box center [905, 673] width 360 height 64
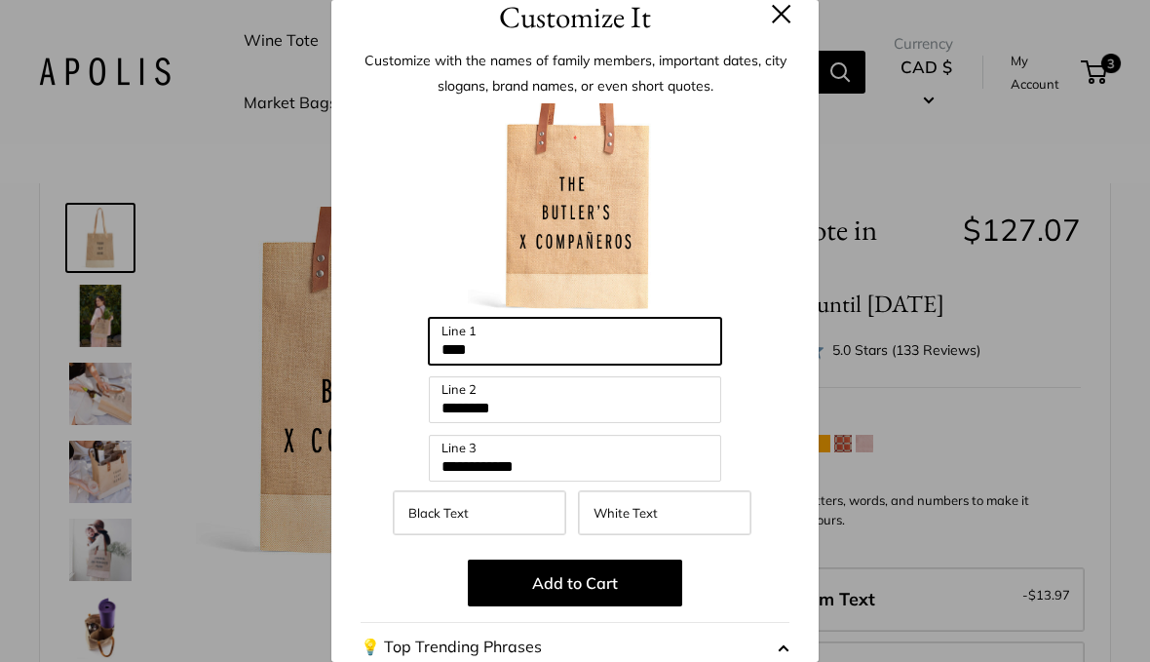
click at [641, 337] on input "***" at bounding box center [575, 341] width 292 height 47
type input "*"
type input "*********"
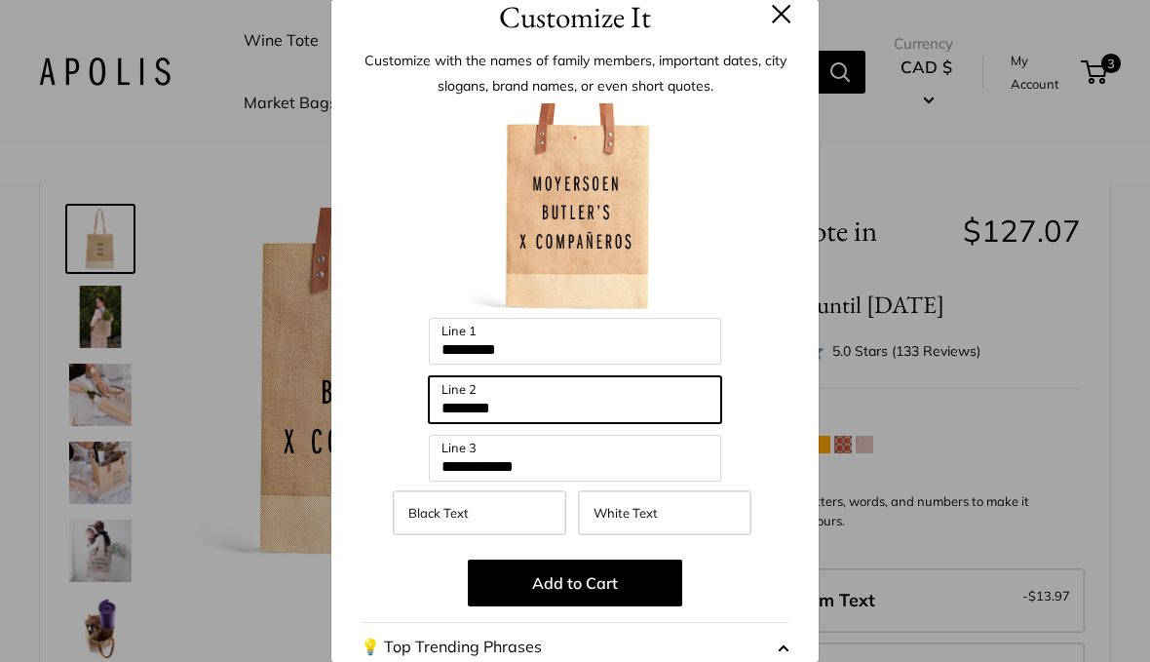
click at [639, 396] on input "********" at bounding box center [575, 399] width 292 height 47
type input "*"
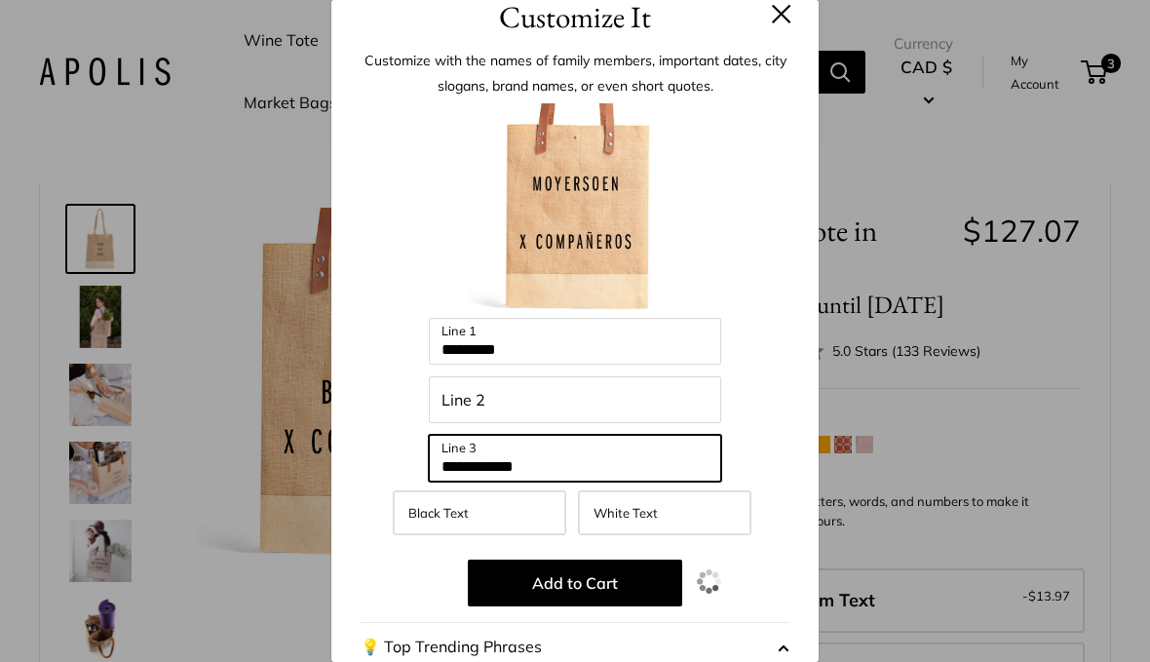
click at [639, 461] on input "**********" at bounding box center [575, 458] width 292 height 47
type input "*"
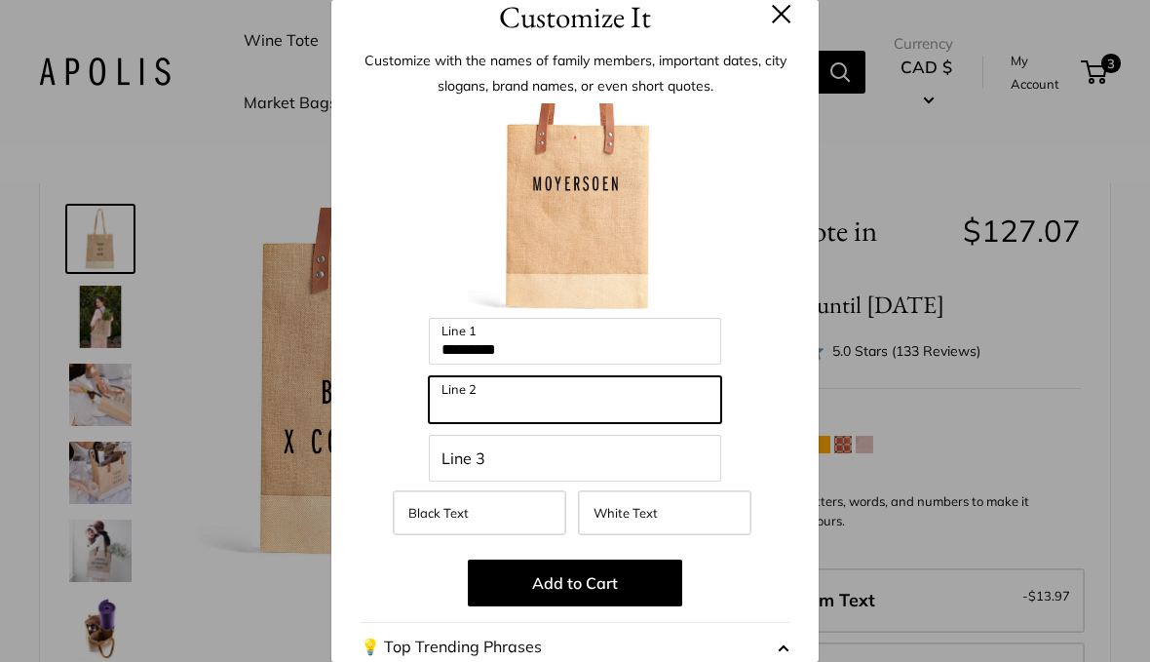
click at [570, 398] on input "Line 2" at bounding box center [575, 399] width 292 height 47
type input "*******"
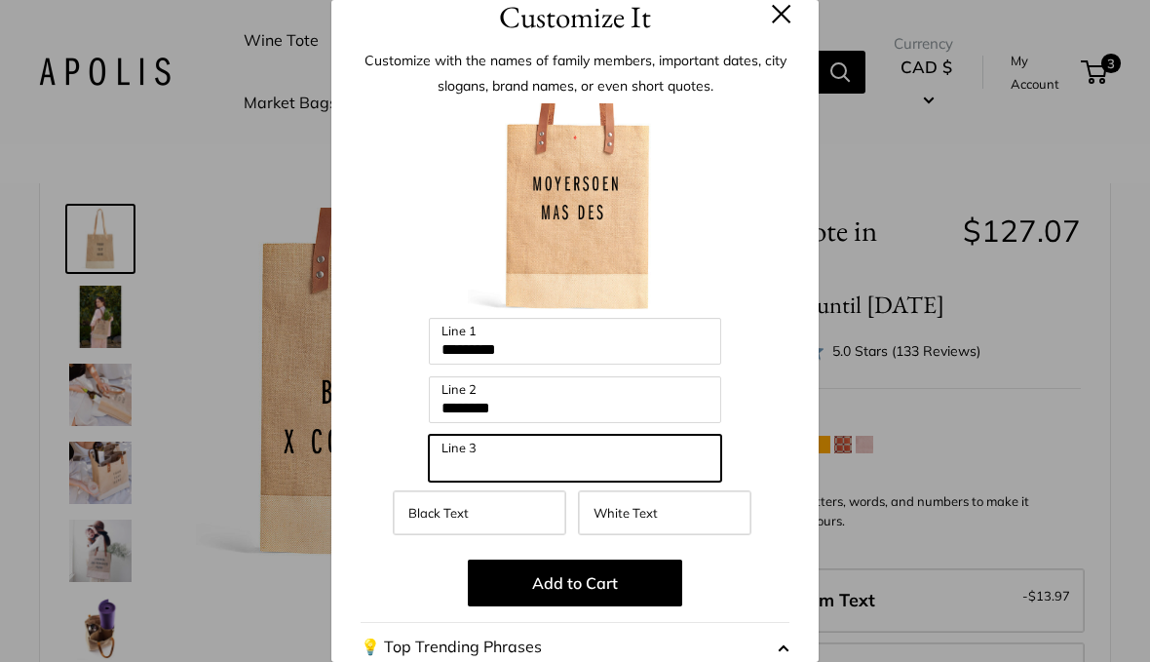
click at [541, 463] on input "Line 3" at bounding box center [575, 458] width 292 height 47
type input "**********"
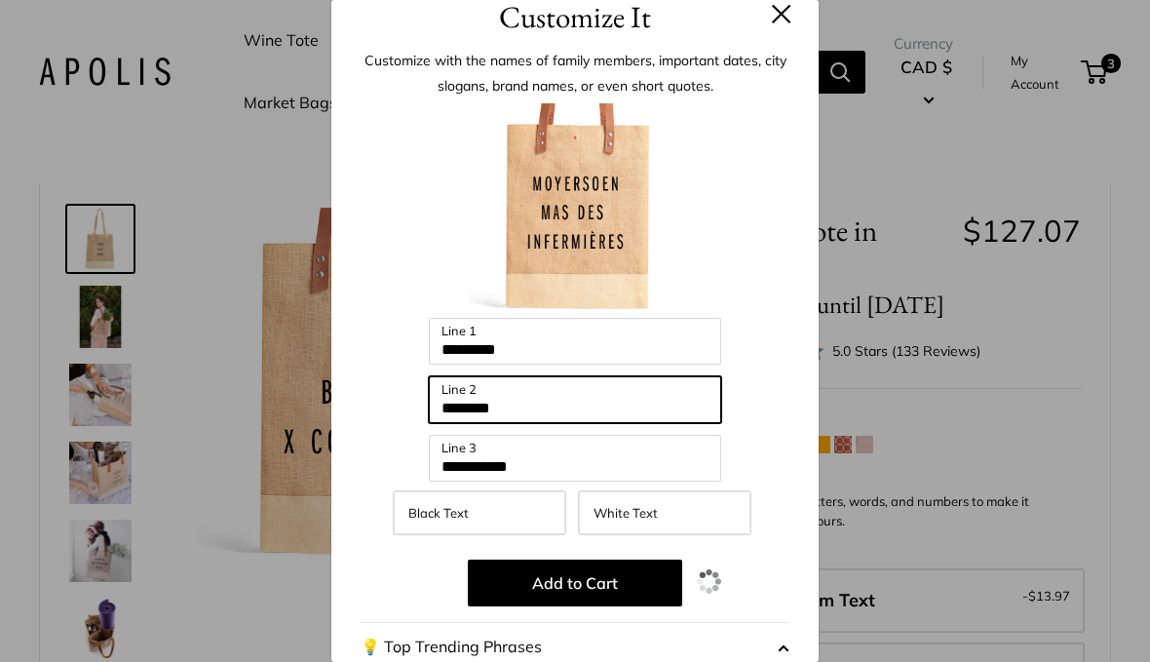
click at [587, 415] on input "*******" at bounding box center [575, 399] width 292 height 47
type input "*******"
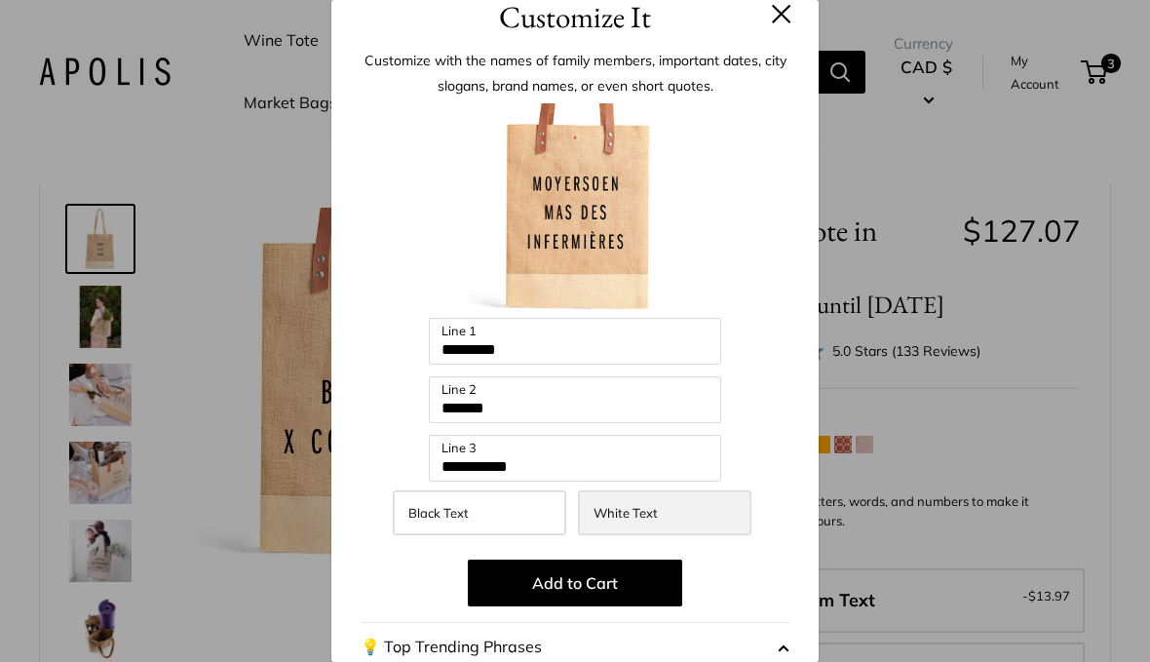
click at [665, 510] on label "White Text" at bounding box center [664, 512] width 173 height 45
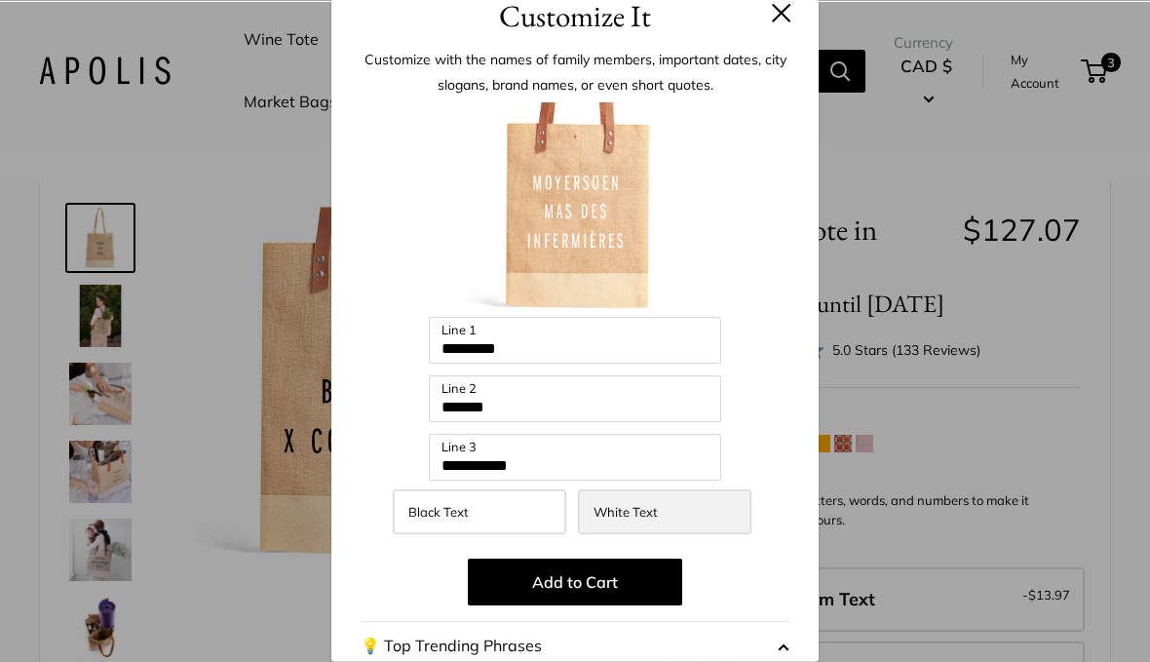
scroll to position [83, 0]
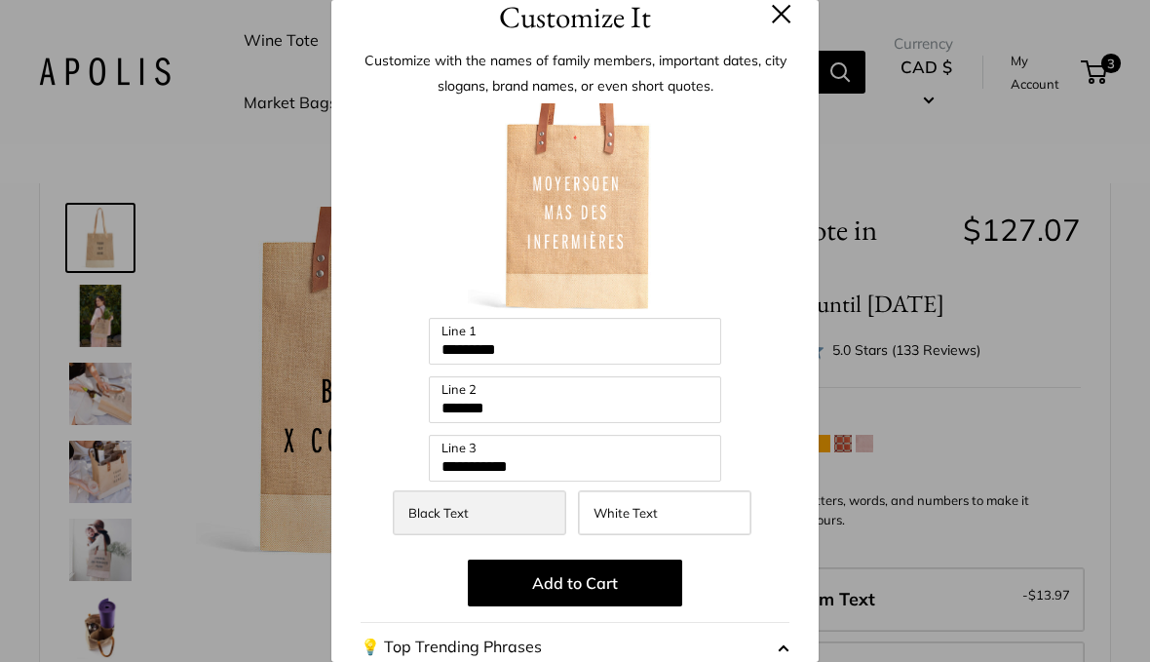
click at [539, 508] on label "Black Text" at bounding box center [479, 512] width 173 height 45
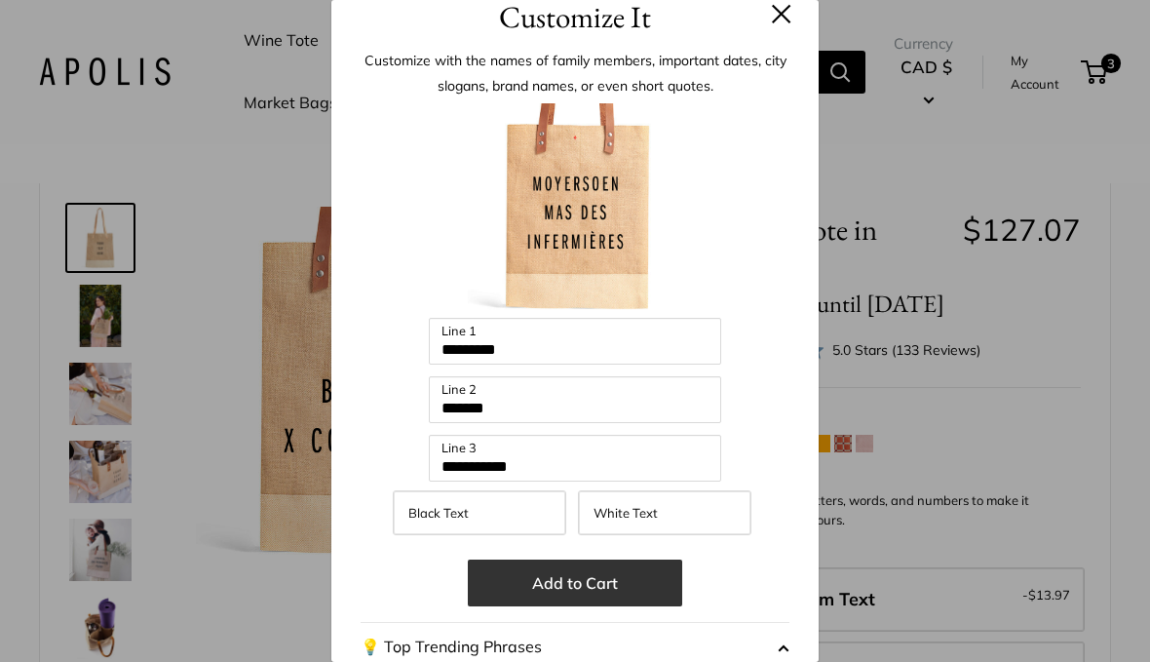
click at [588, 575] on button "Add to Cart" at bounding box center [575, 582] width 214 height 47
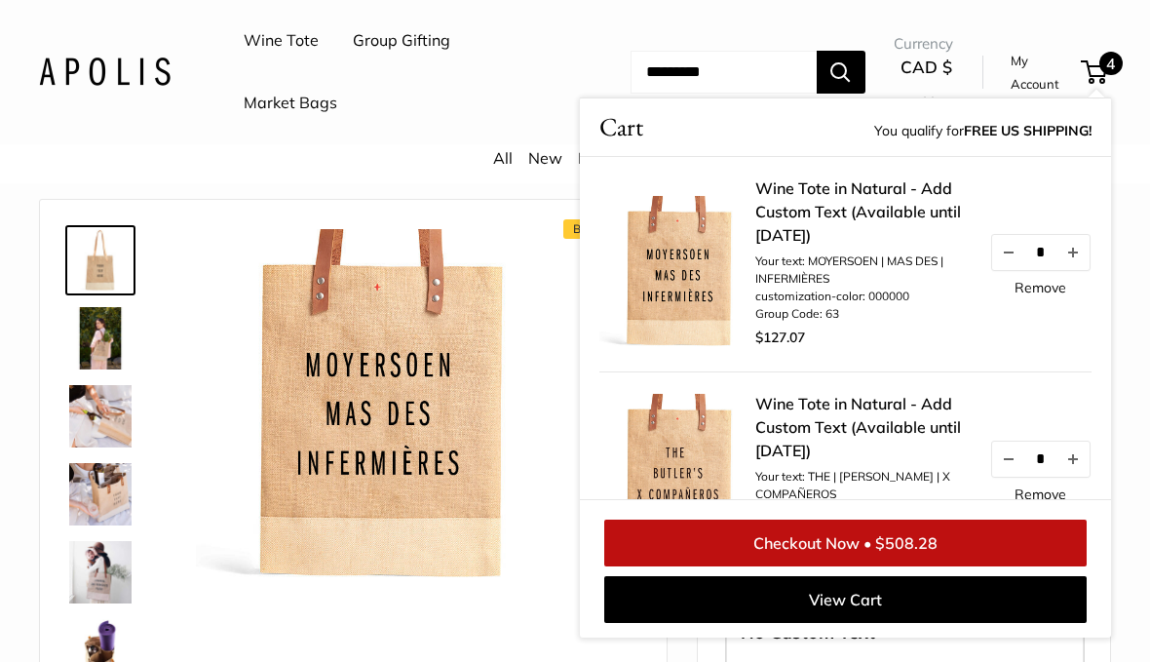
scroll to position [0, 0]
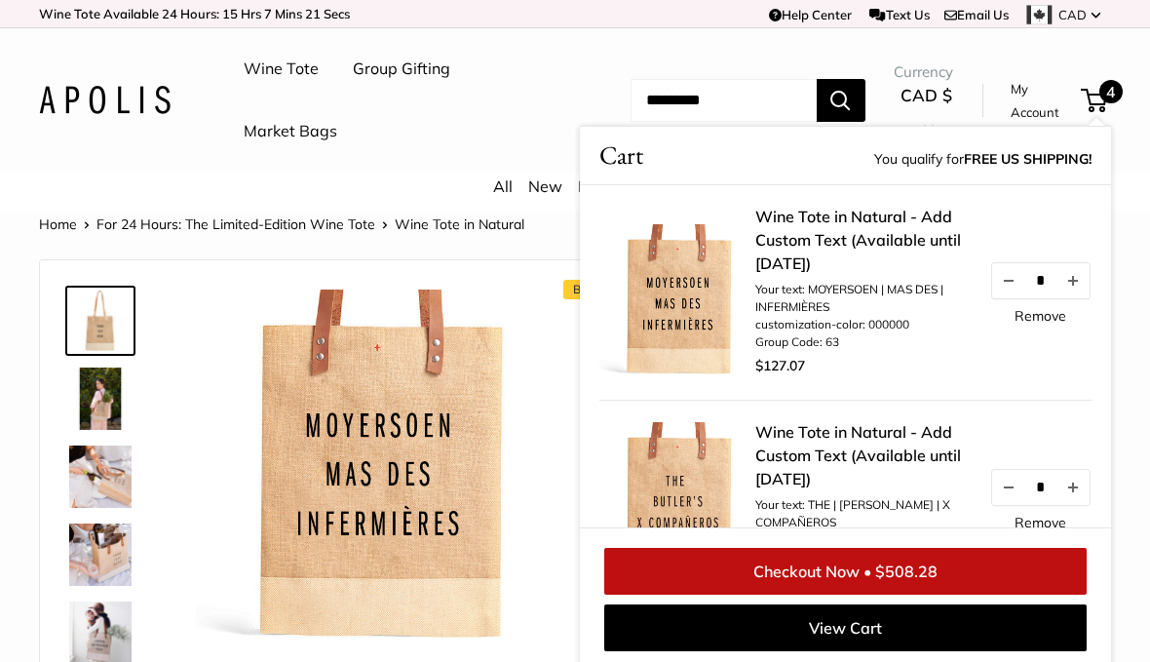
click at [941, 97] on span "CAD $" at bounding box center [926, 95] width 52 height 20
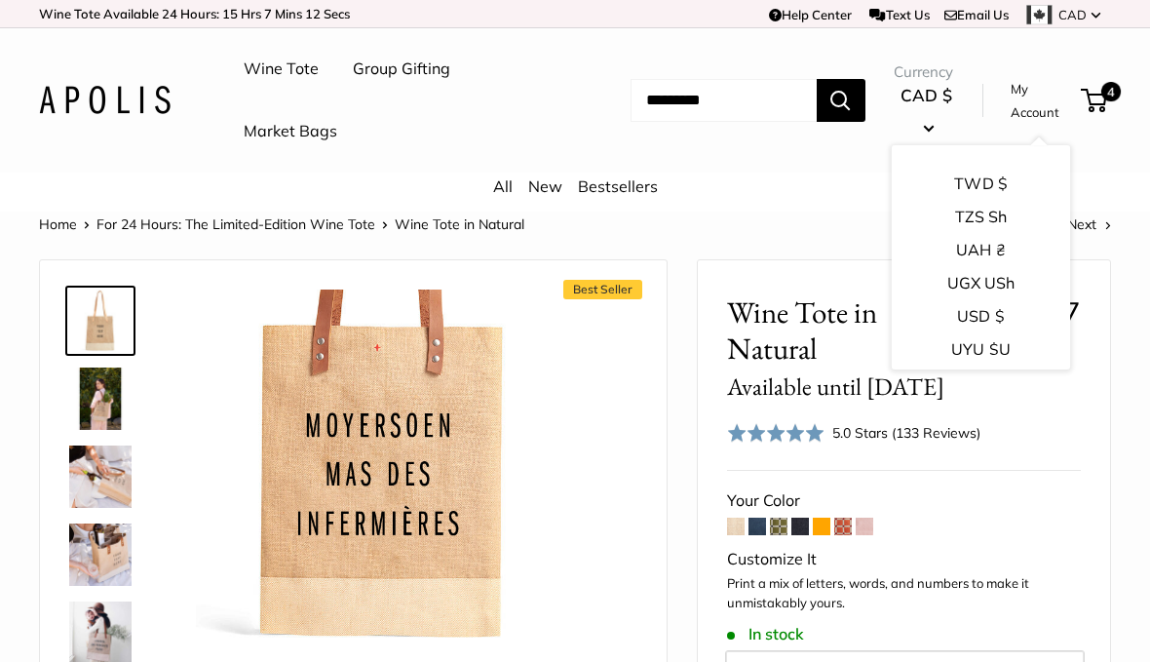
scroll to position [3025, 0]
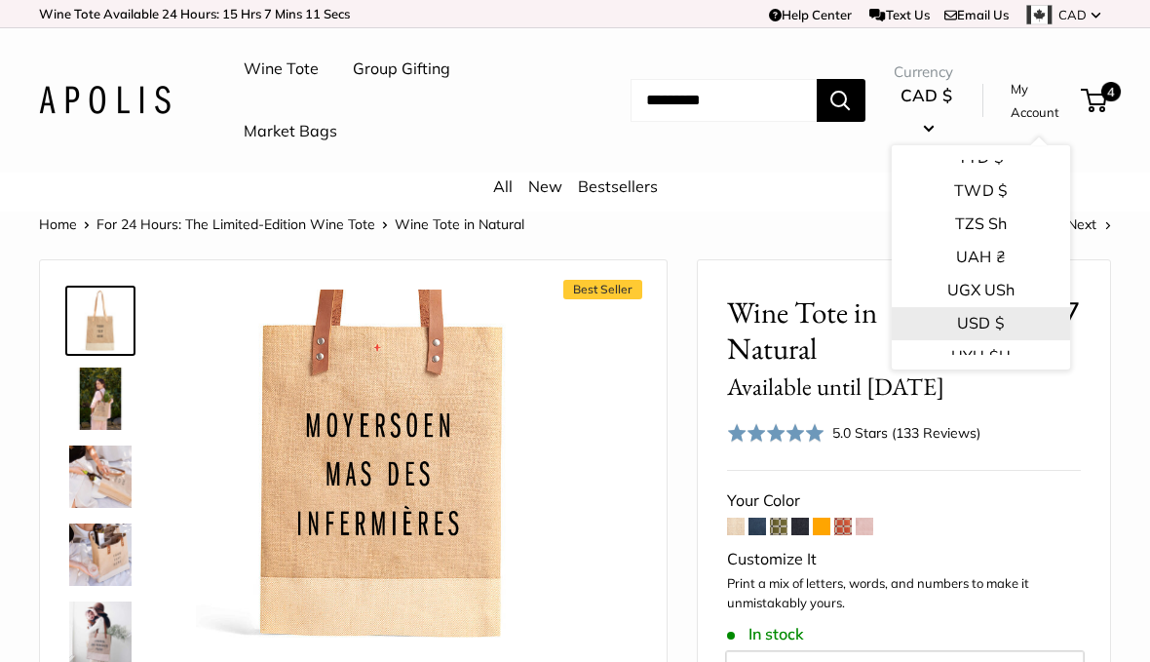
click at [981, 307] on button "USD $" at bounding box center [981, 323] width 178 height 33
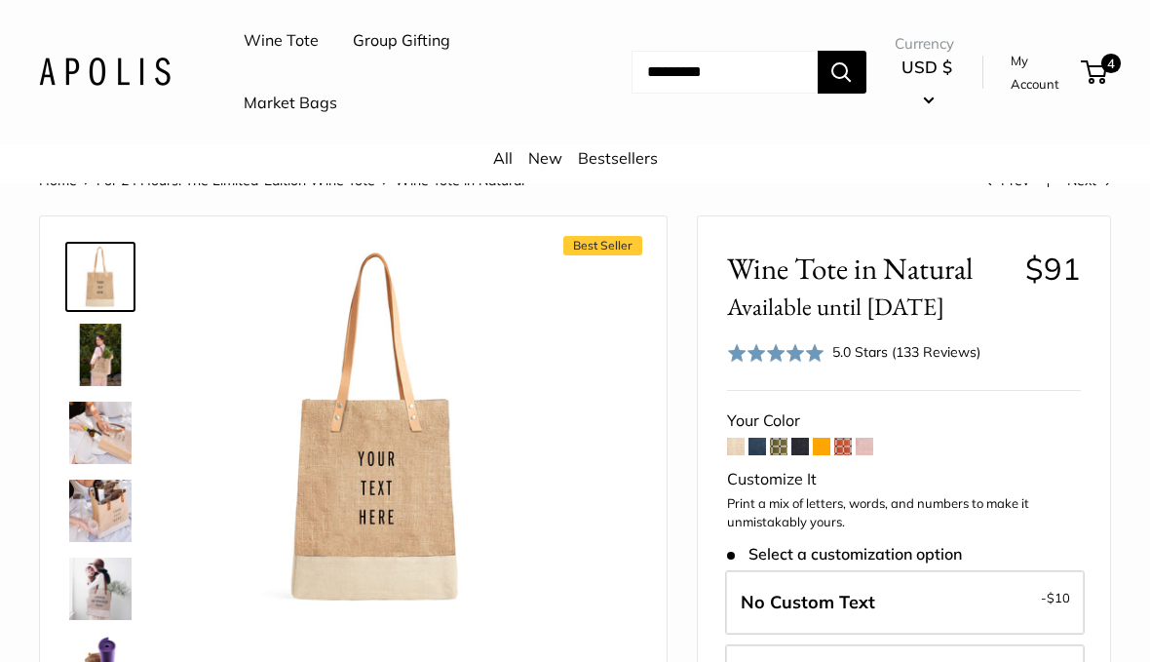
scroll to position [93, 0]
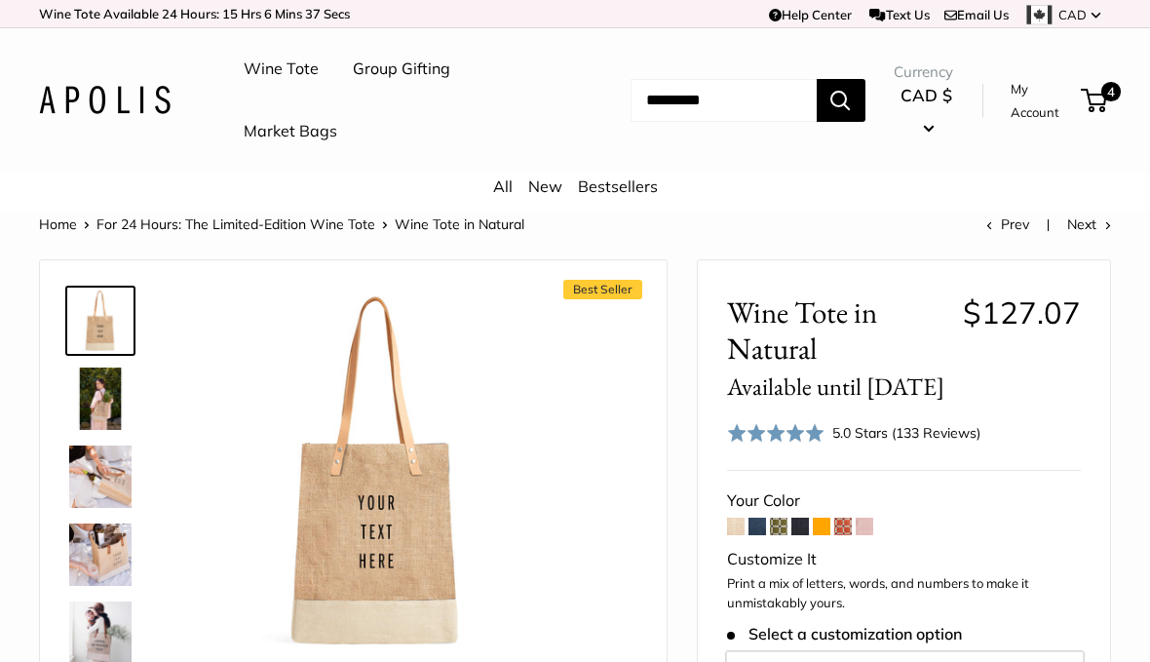
click at [278, 77] on link "Wine Tote" at bounding box center [281, 69] width 75 height 29
click at [948, 123] on button "CAD $" at bounding box center [927, 111] width 66 height 62
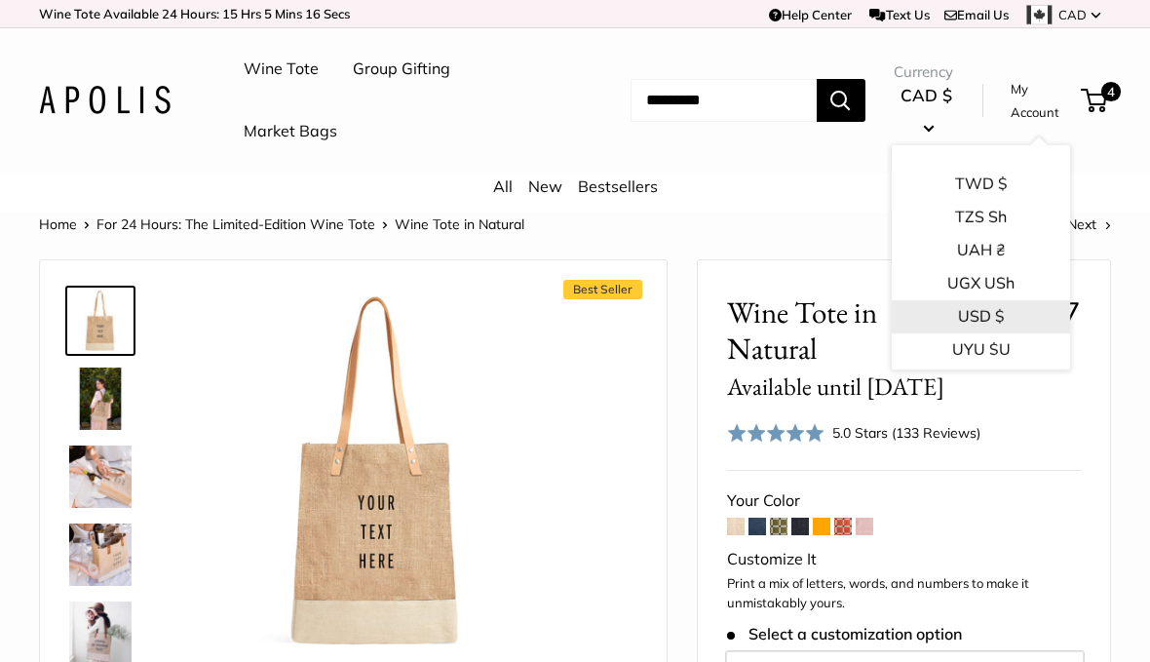
click at [976, 300] on button "USD $" at bounding box center [981, 316] width 178 height 33
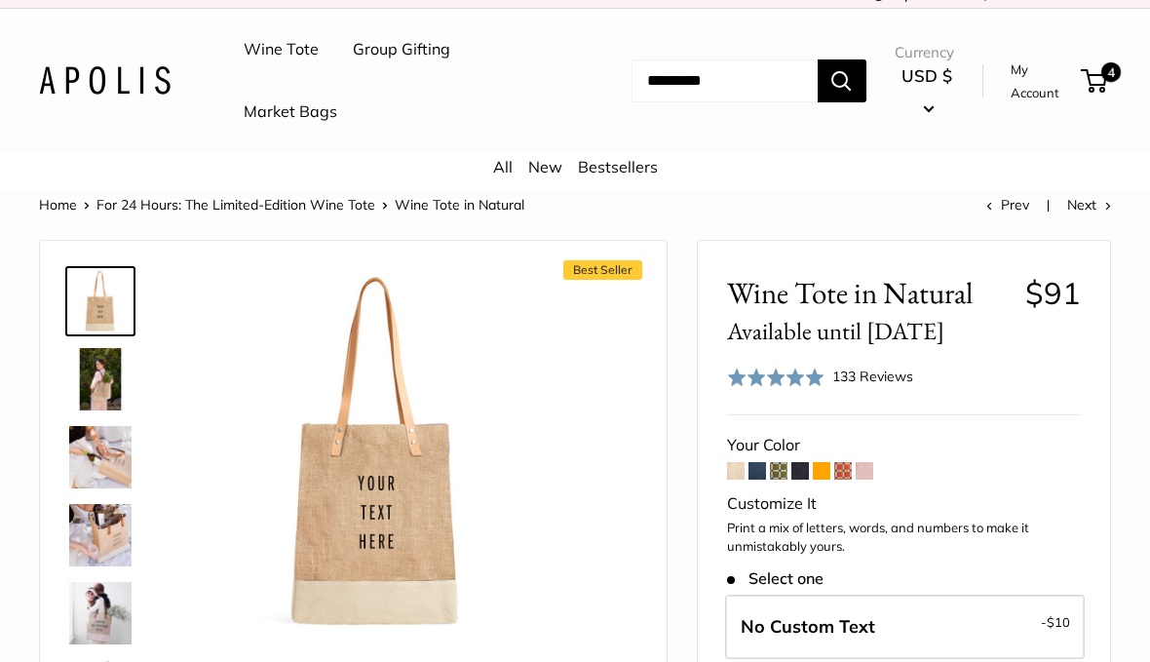
scroll to position [117, 0]
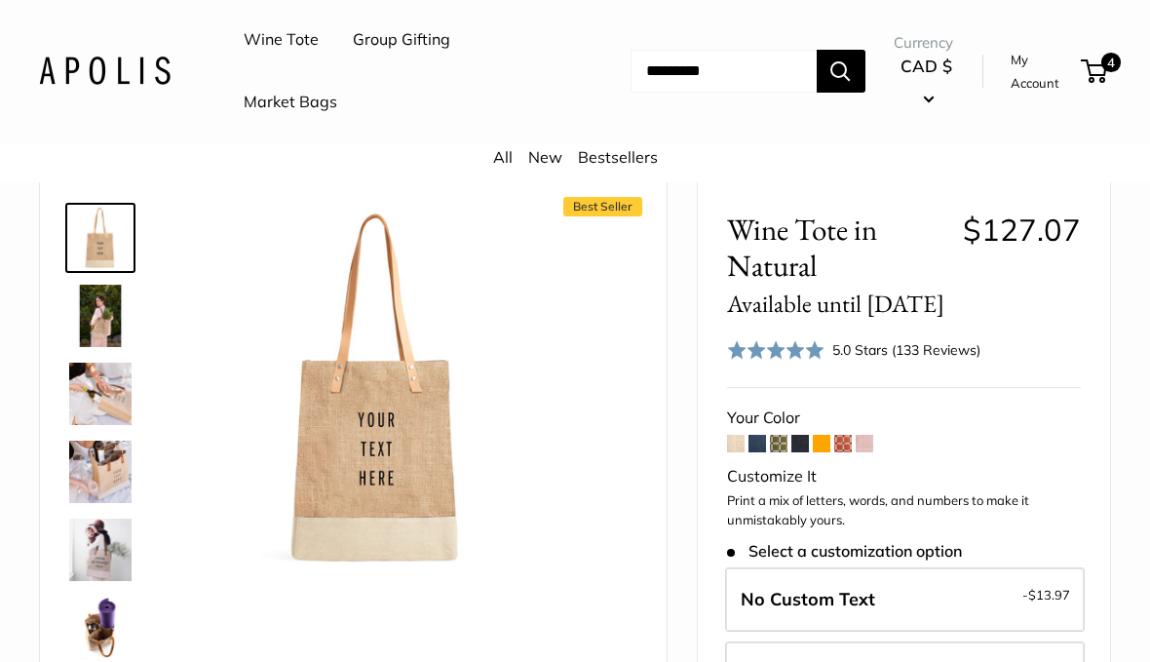
scroll to position [83, 0]
click at [932, 83] on button "CAD $" at bounding box center [927, 83] width 66 height 62
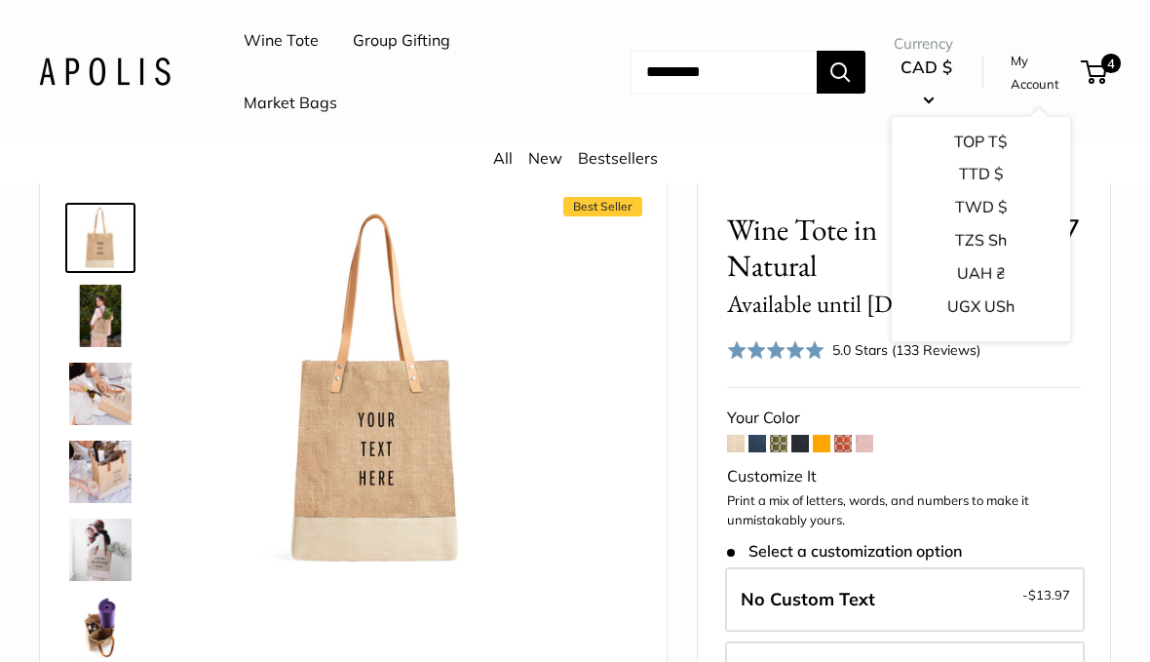
scroll to position [2981, 0]
click at [970, 323] on button "USD $" at bounding box center [981, 339] width 178 height 33
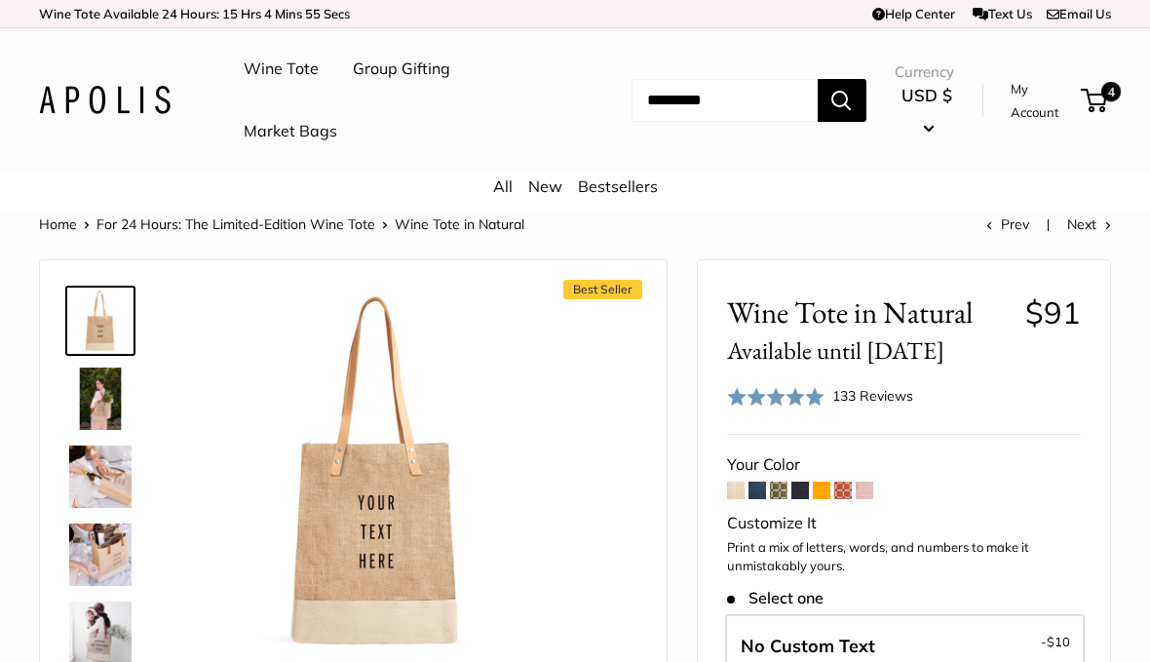
click at [1066, 100] on link "My Account" at bounding box center [1042, 101] width 63 height 48
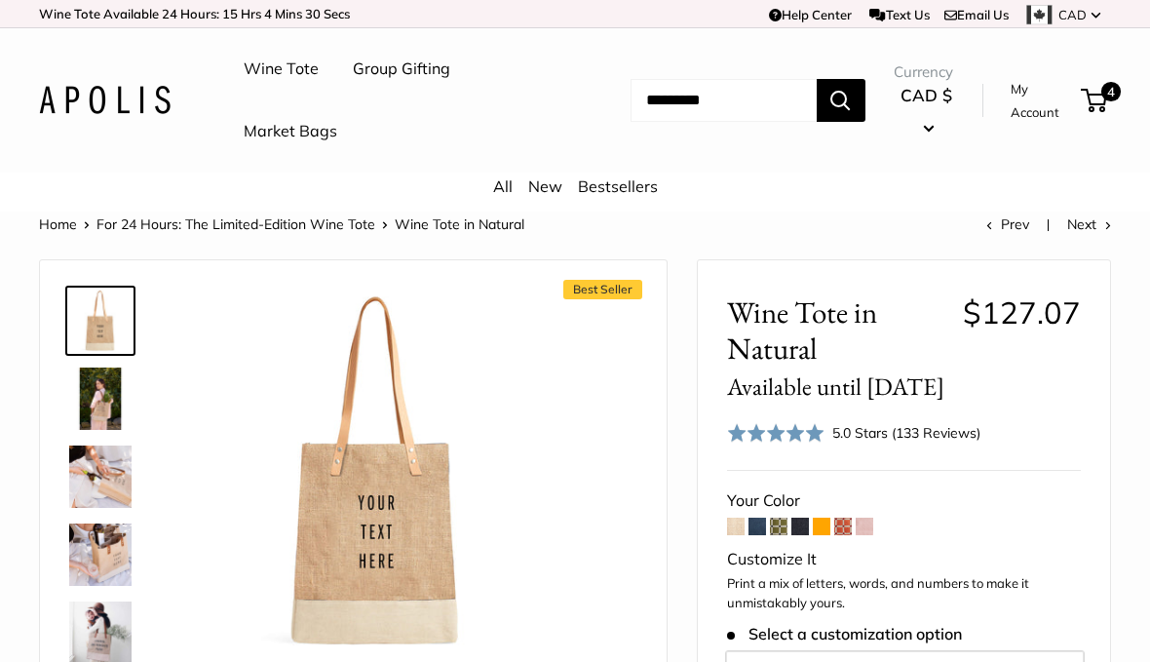
click at [1077, 101] on div "4 Cart Cart You qualify for FREE US SHIPPING! Wine Tote in Natural - Add Custom…" at bounding box center [1092, 100] width 37 height 23
click at [1047, 105] on link "My Account" at bounding box center [1042, 101] width 63 height 48
click at [1116, 93] on span "4" at bounding box center [1110, 91] width 23 height 23
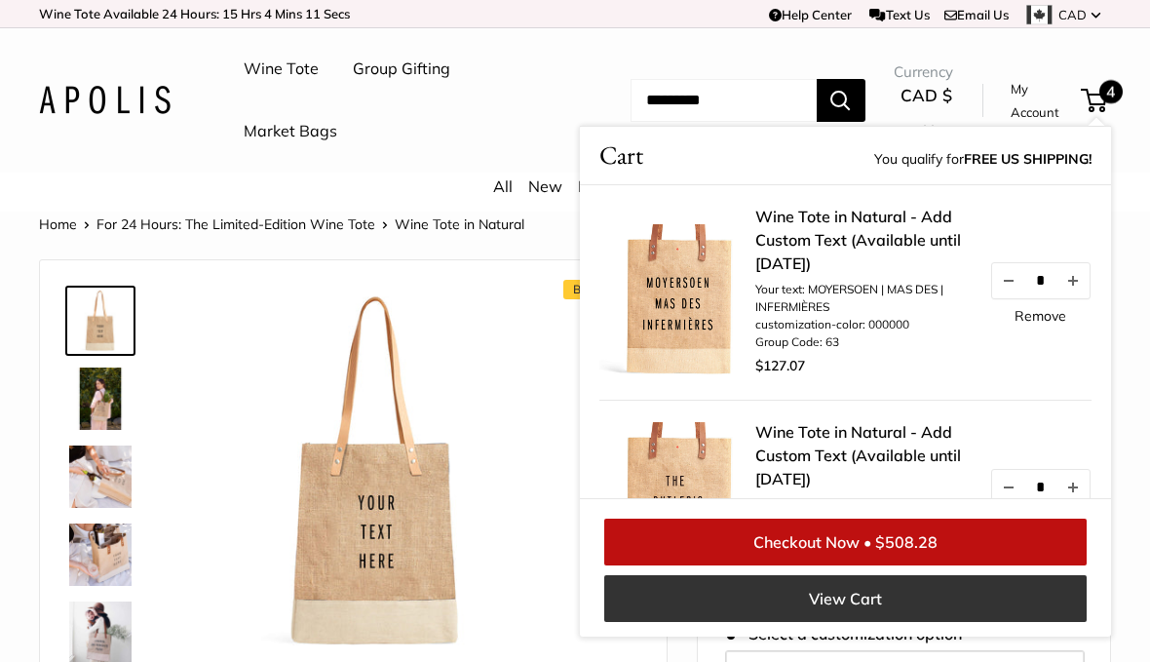
click at [986, 597] on link "View Cart" at bounding box center [845, 598] width 482 height 47
click at [977, 603] on link "View Cart" at bounding box center [845, 598] width 482 height 47
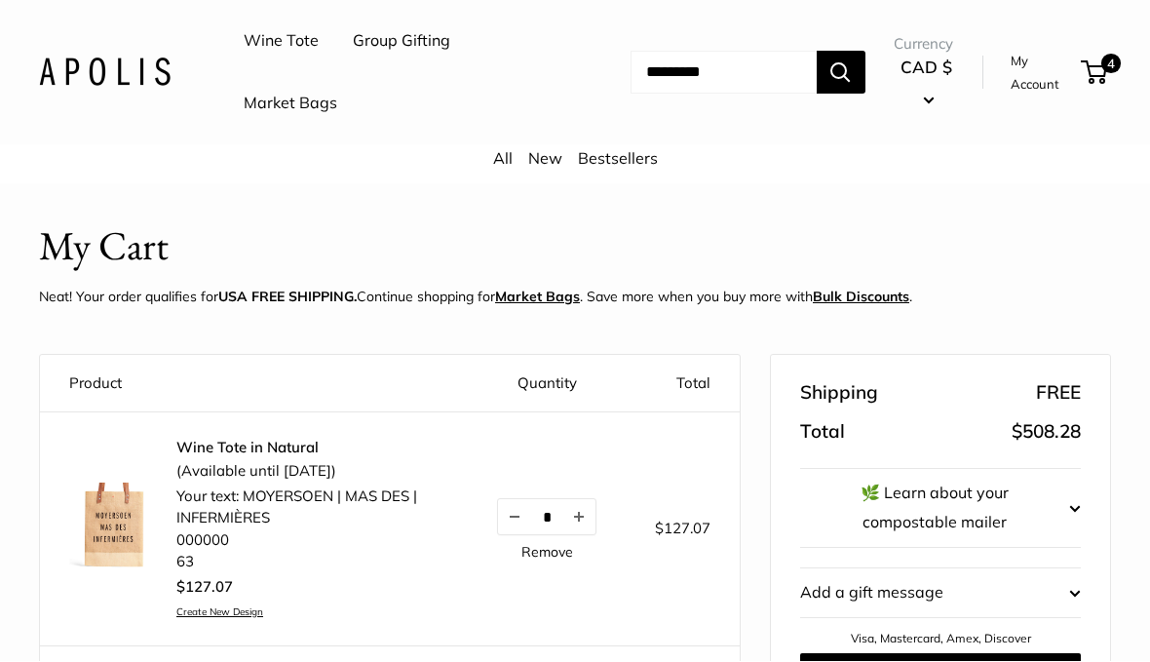
scroll to position [28, 0]
click at [939, 95] on button "CAD $" at bounding box center [927, 83] width 66 height 62
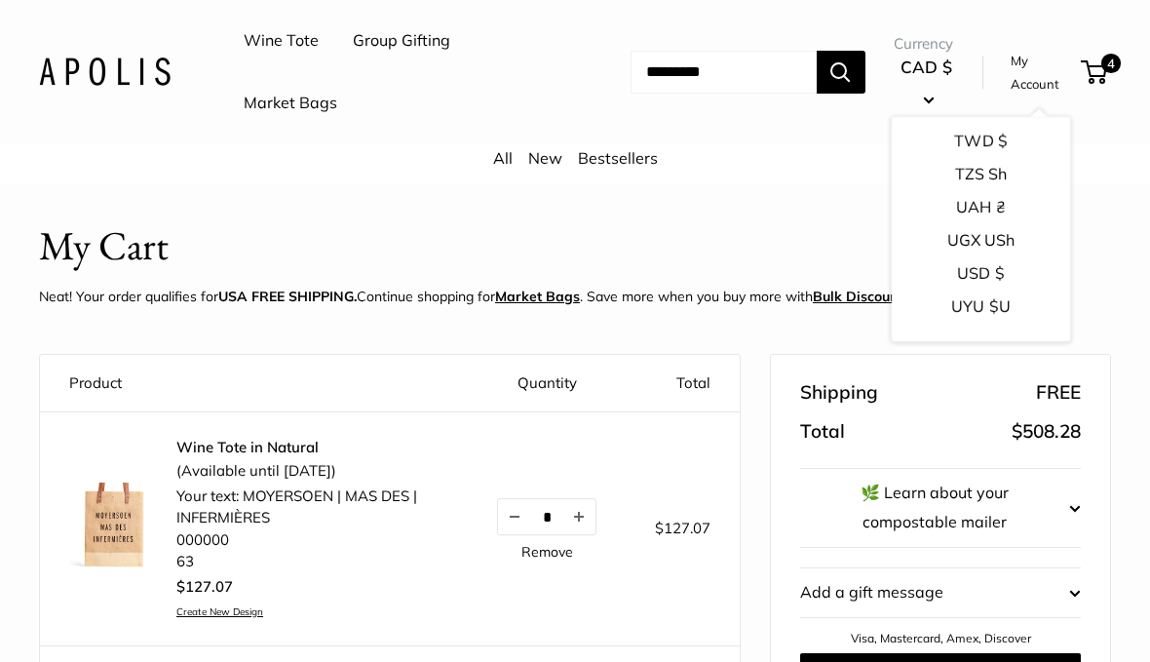
scroll to position [3037, 0]
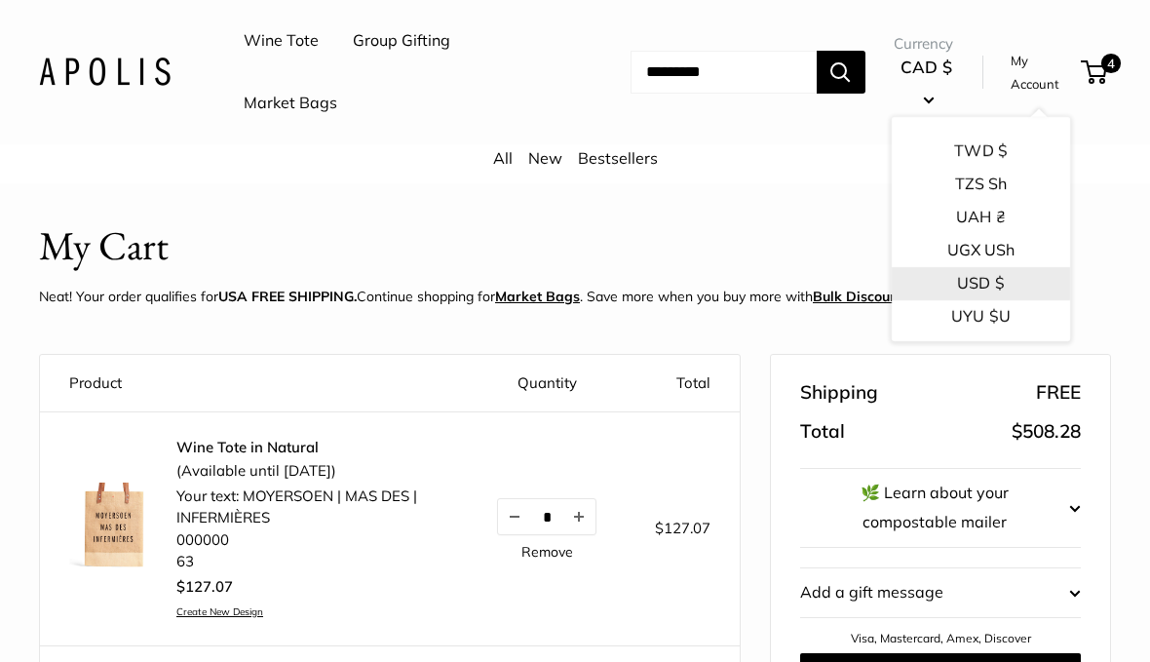
click at [975, 267] on button "USD $" at bounding box center [981, 283] width 178 height 33
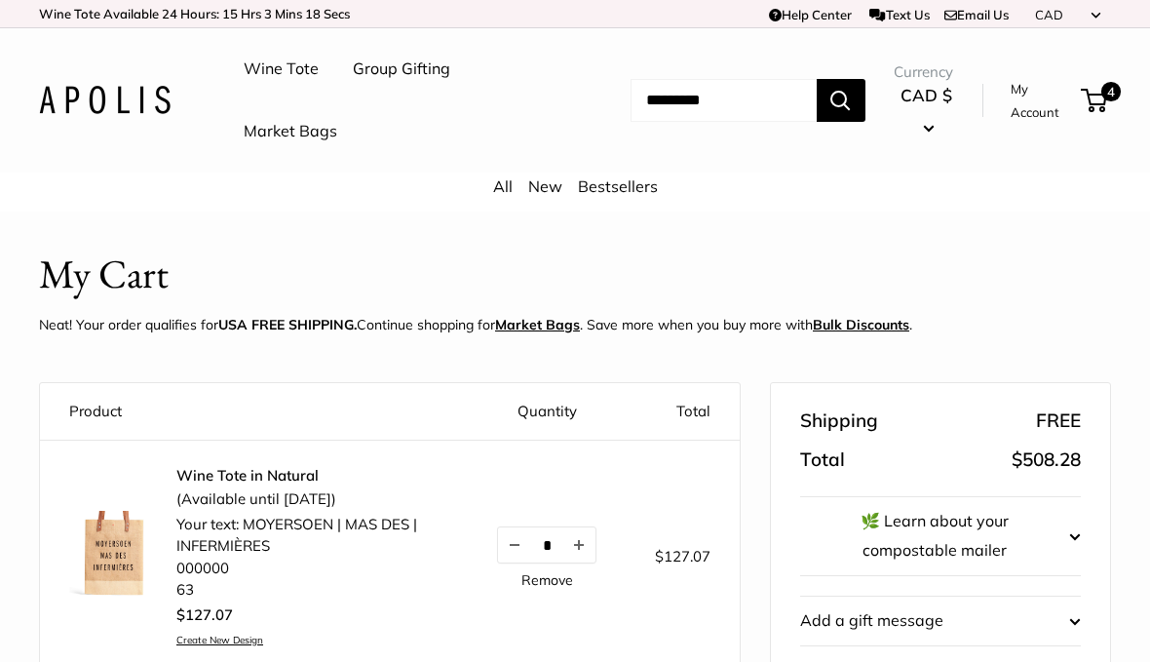
click at [934, 98] on span "CAD $" at bounding box center [926, 95] width 52 height 20
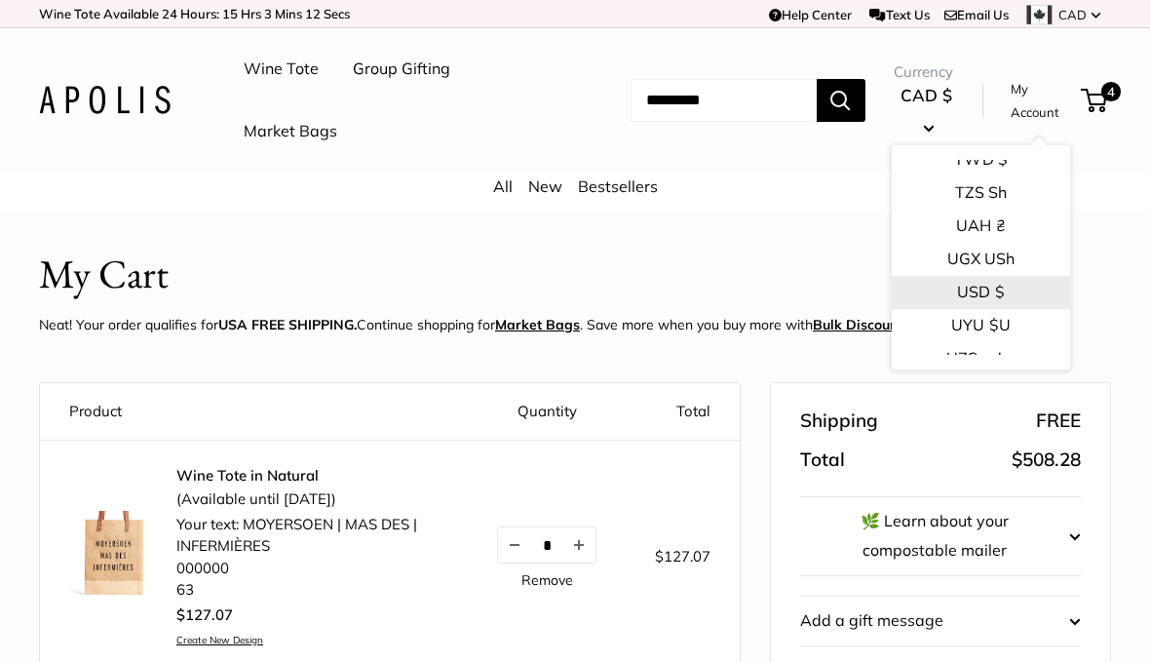
click at [978, 276] on button "USD $" at bounding box center [981, 292] width 178 height 33
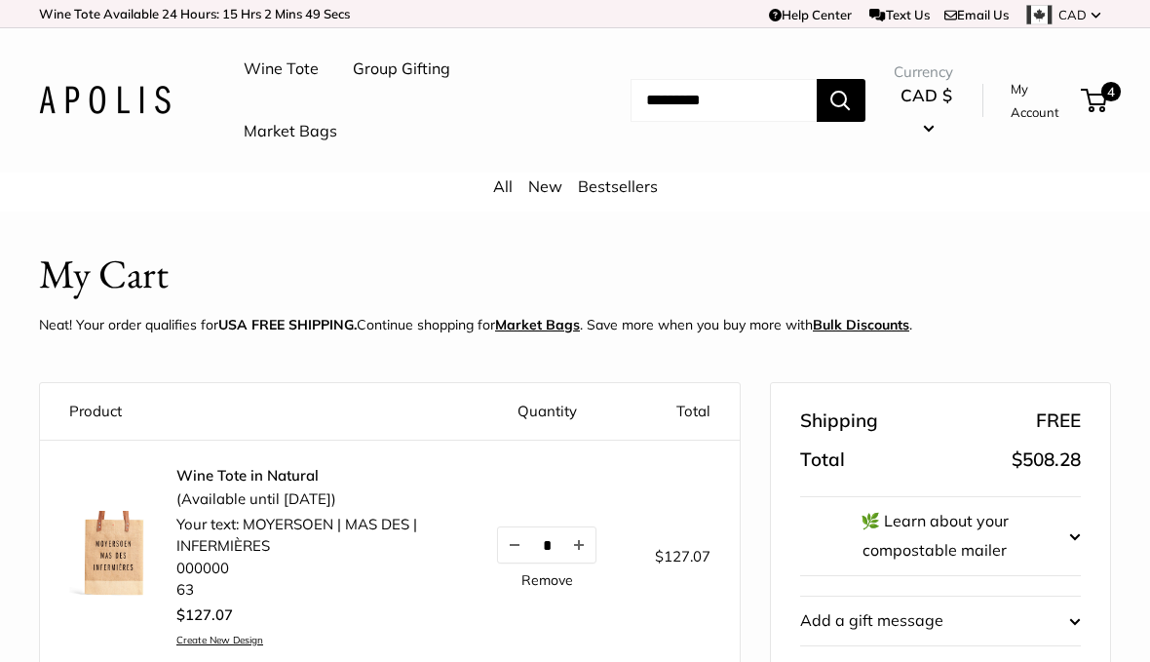
click at [946, 121] on button "CAD $" at bounding box center [927, 111] width 66 height 62
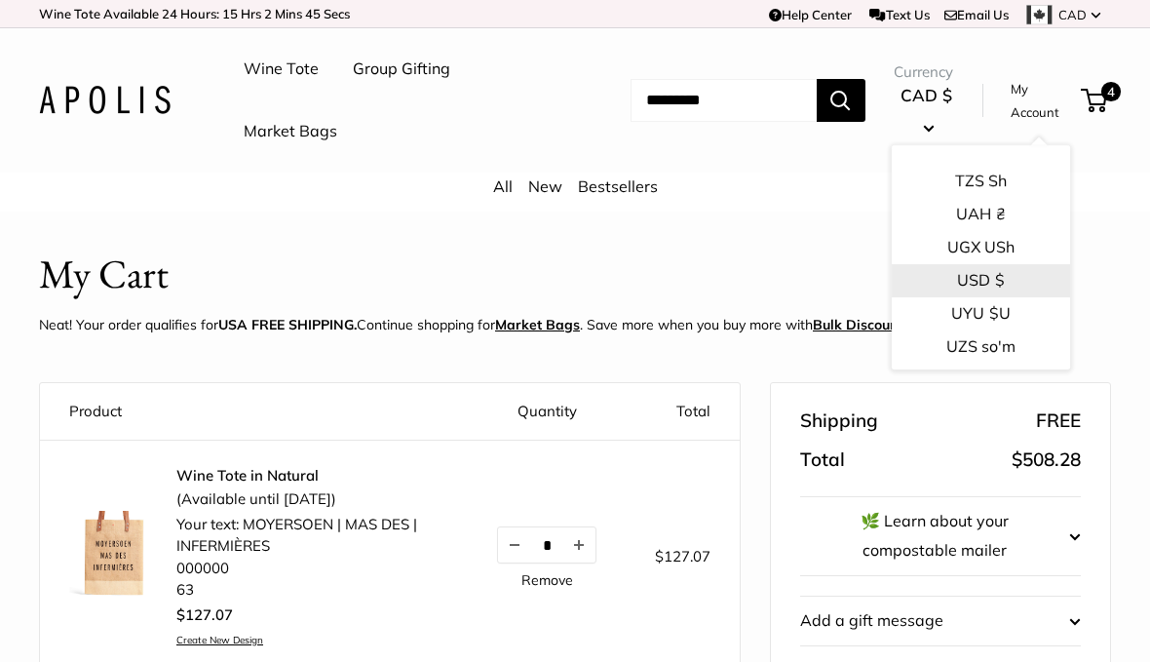
click at [977, 264] on button "USD $" at bounding box center [981, 280] width 178 height 33
click at [975, 264] on button "USD $" at bounding box center [981, 280] width 178 height 33
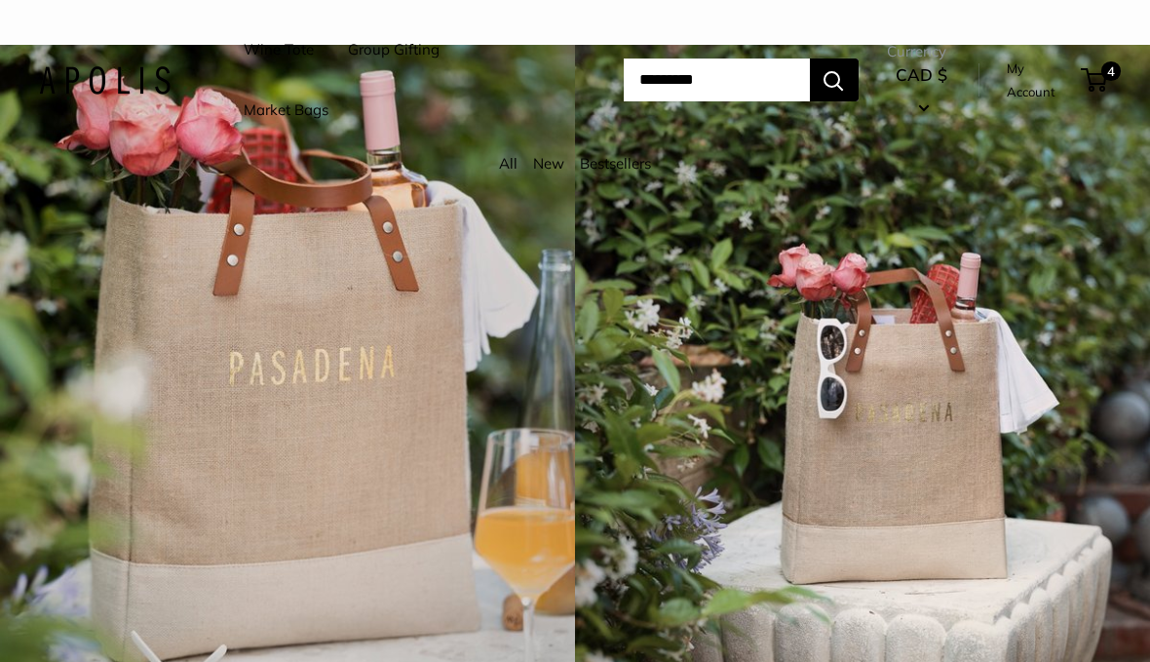
click at [947, 65] on span "CAD $" at bounding box center [922, 74] width 52 height 20
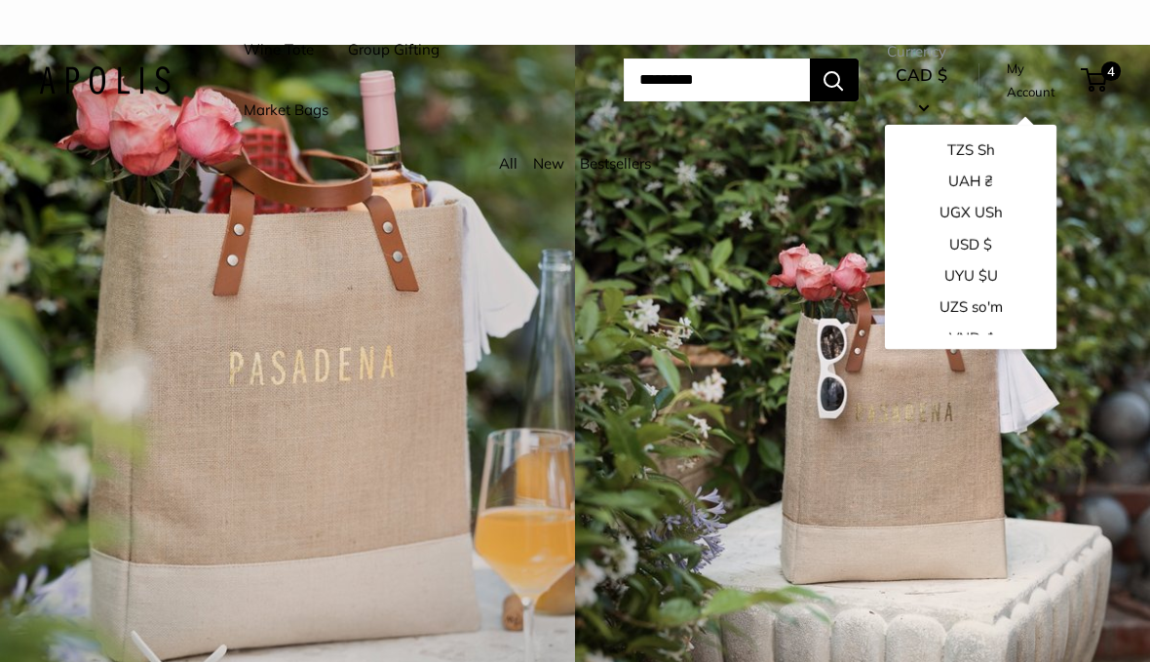
scroll to position [2918, 0]
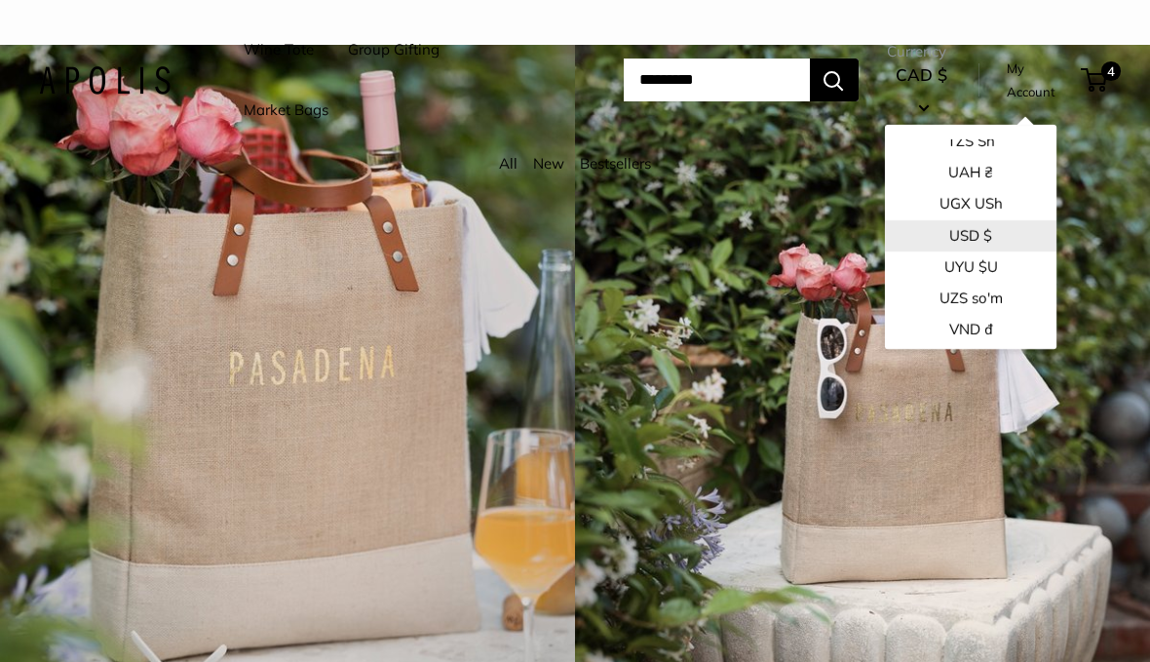
click at [972, 231] on button "USD $" at bounding box center [971, 234] width 172 height 31
click at [956, 230] on button "USD $" at bounding box center [971, 234] width 172 height 31
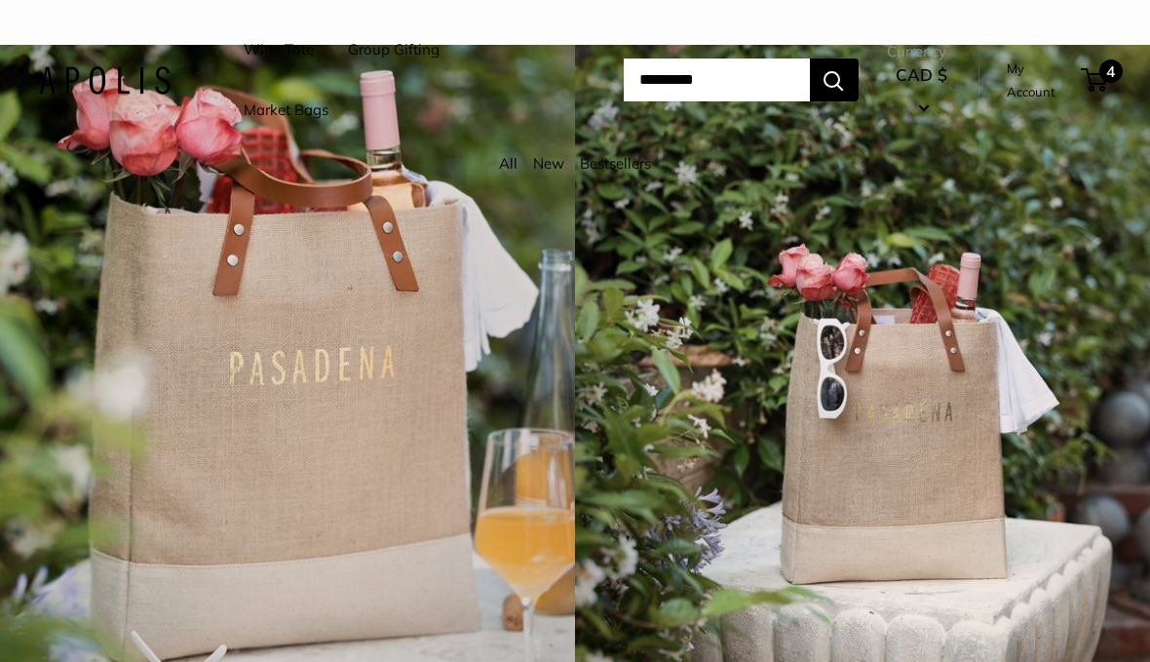
click at [1112, 74] on span "4" at bounding box center [1110, 70] width 23 height 23
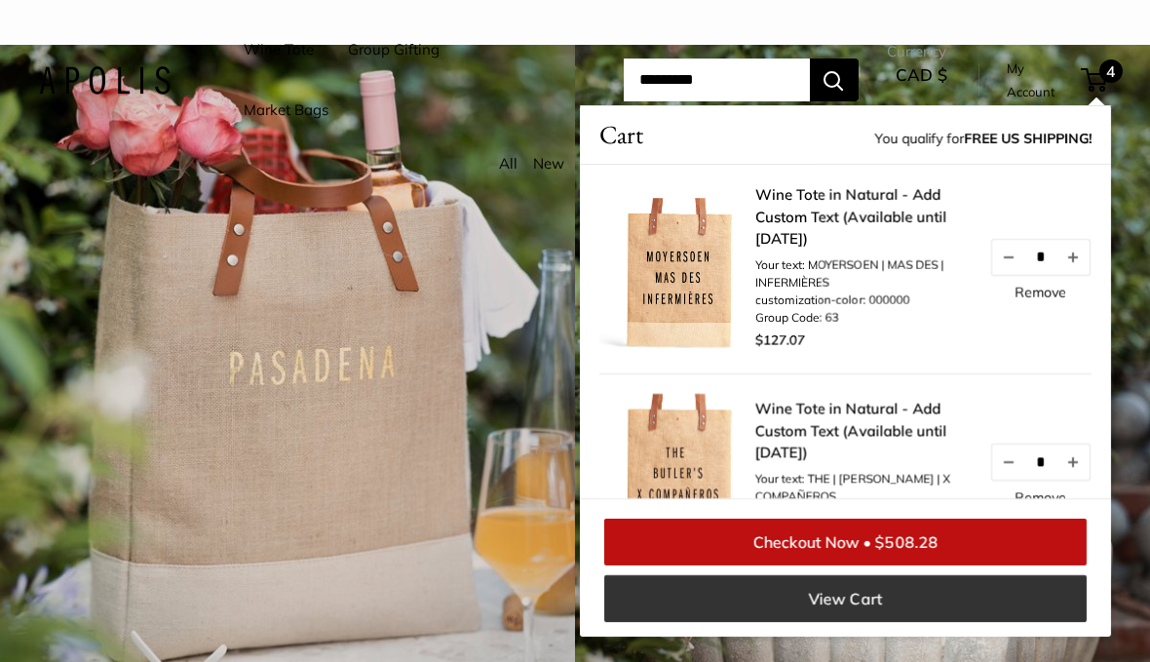
click at [950, 593] on link "View Cart" at bounding box center [845, 598] width 482 height 47
click at [950, 596] on link "View Cart" at bounding box center [845, 598] width 482 height 47
click at [868, 604] on link "View Cart" at bounding box center [845, 598] width 482 height 47
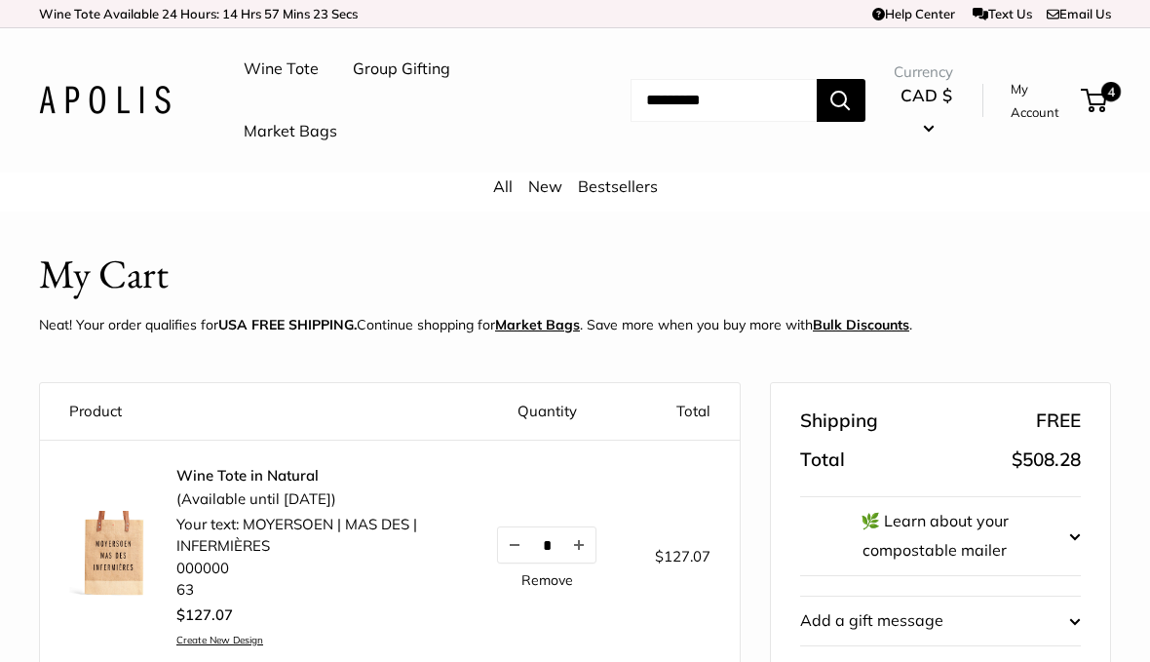
scroll to position [21, 0]
click at [1087, 14] on span "CAD" at bounding box center [1072, 15] width 28 height 16
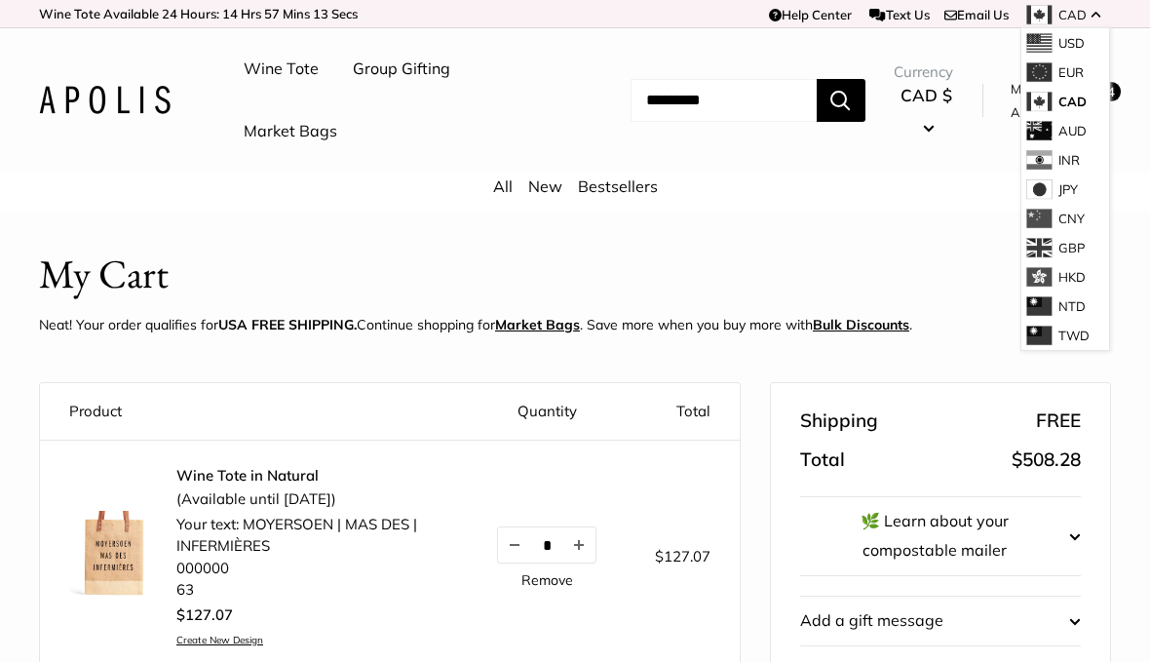
click at [1069, 45] on span "USD" at bounding box center [1071, 43] width 26 height 16
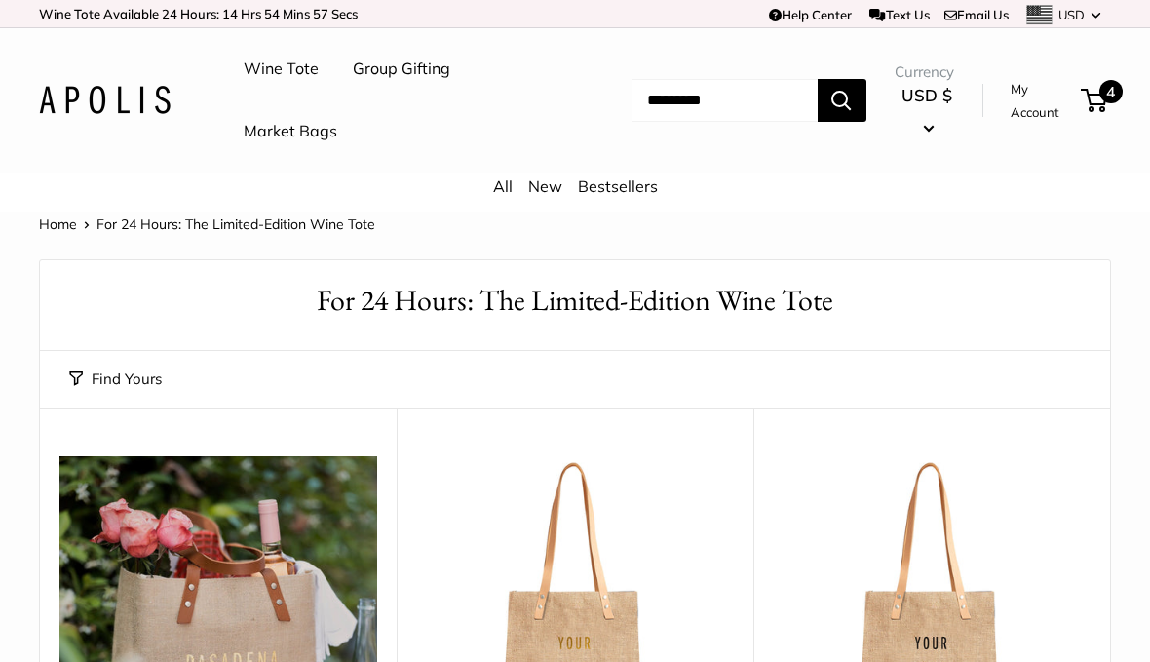
click at [1106, 110] on span "4" at bounding box center [1094, 100] width 26 height 23
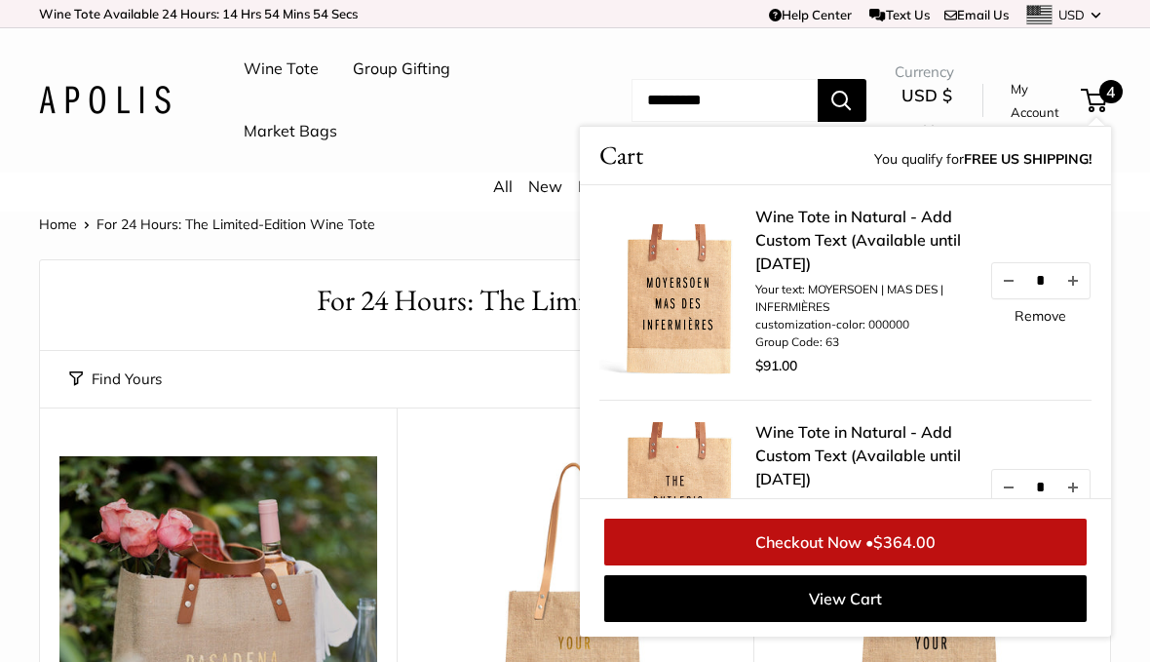
click at [975, 542] on link "Checkout Now • $364.00" at bounding box center [845, 541] width 482 height 47
